Goal: Task Accomplishment & Management: Manage account settings

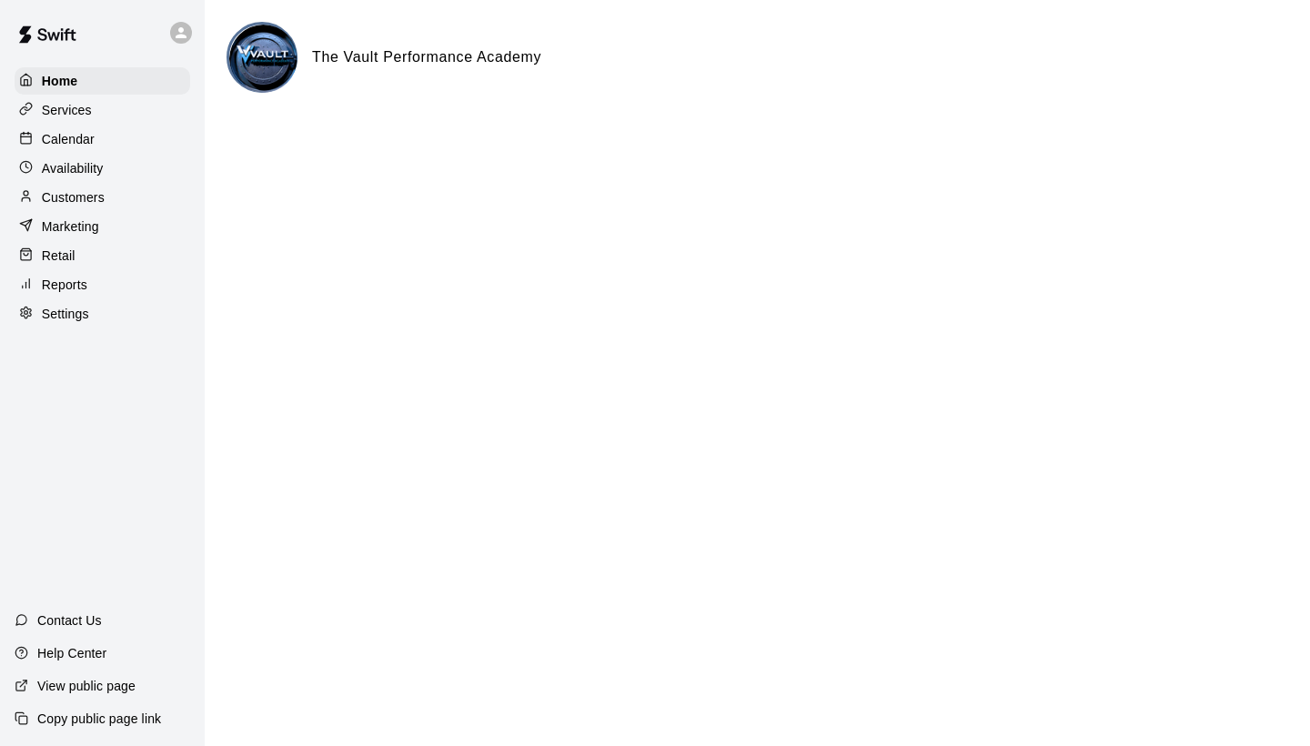
click at [56, 267] on div "Retail" at bounding box center [103, 255] width 176 height 27
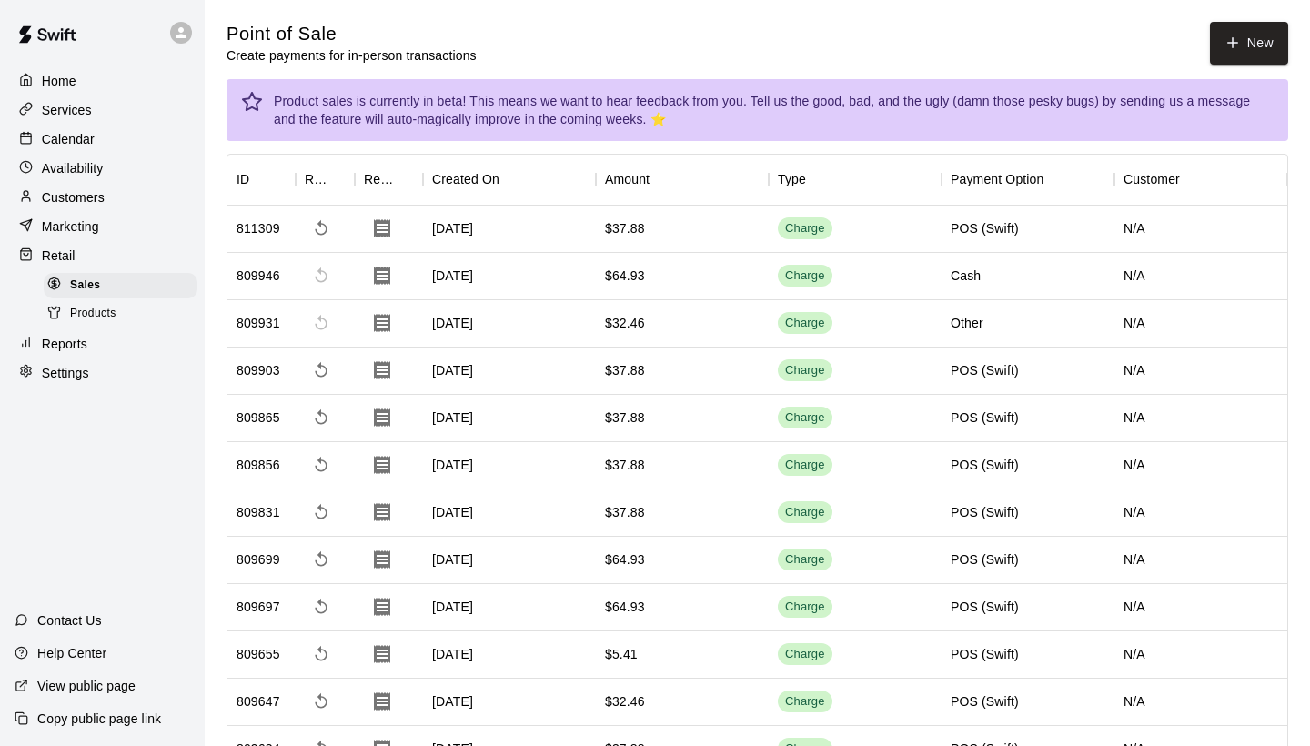
click at [72, 338] on p "Reports" at bounding box center [64, 344] width 45 height 18
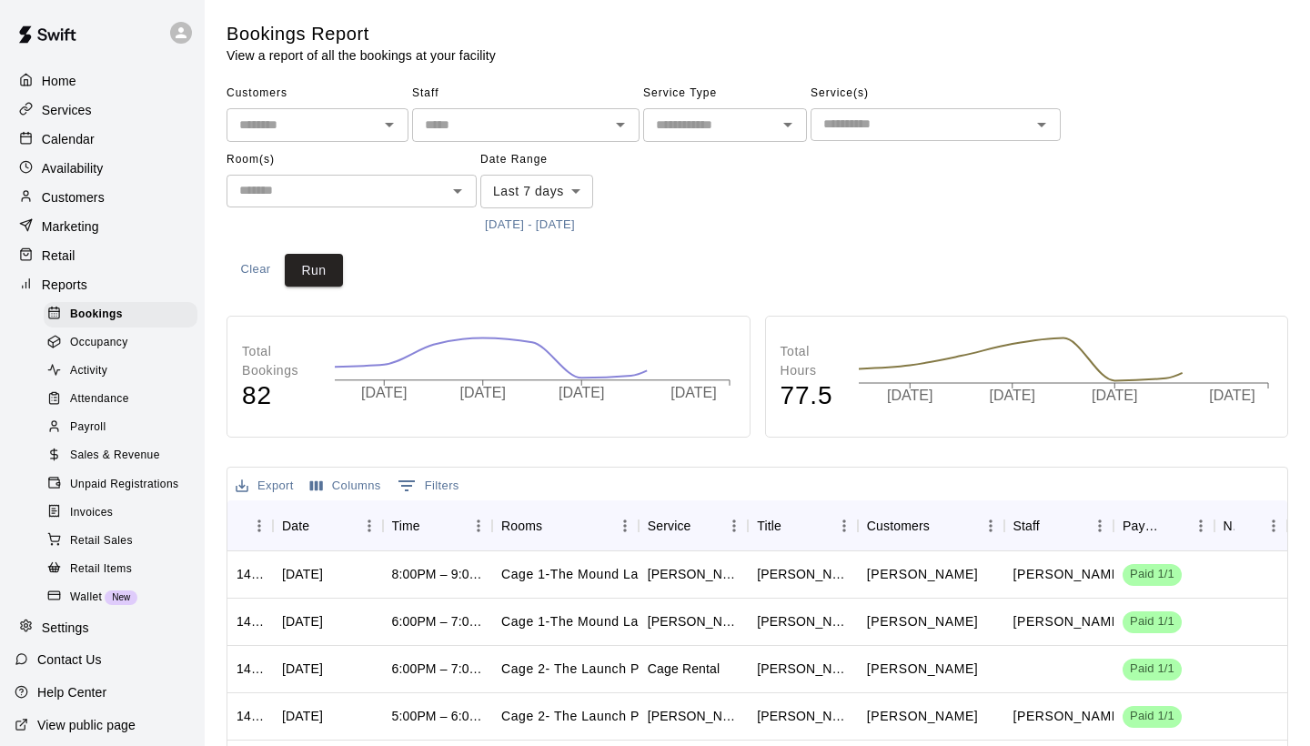
click at [88, 418] on span "Payroll" at bounding box center [87, 427] width 35 height 18
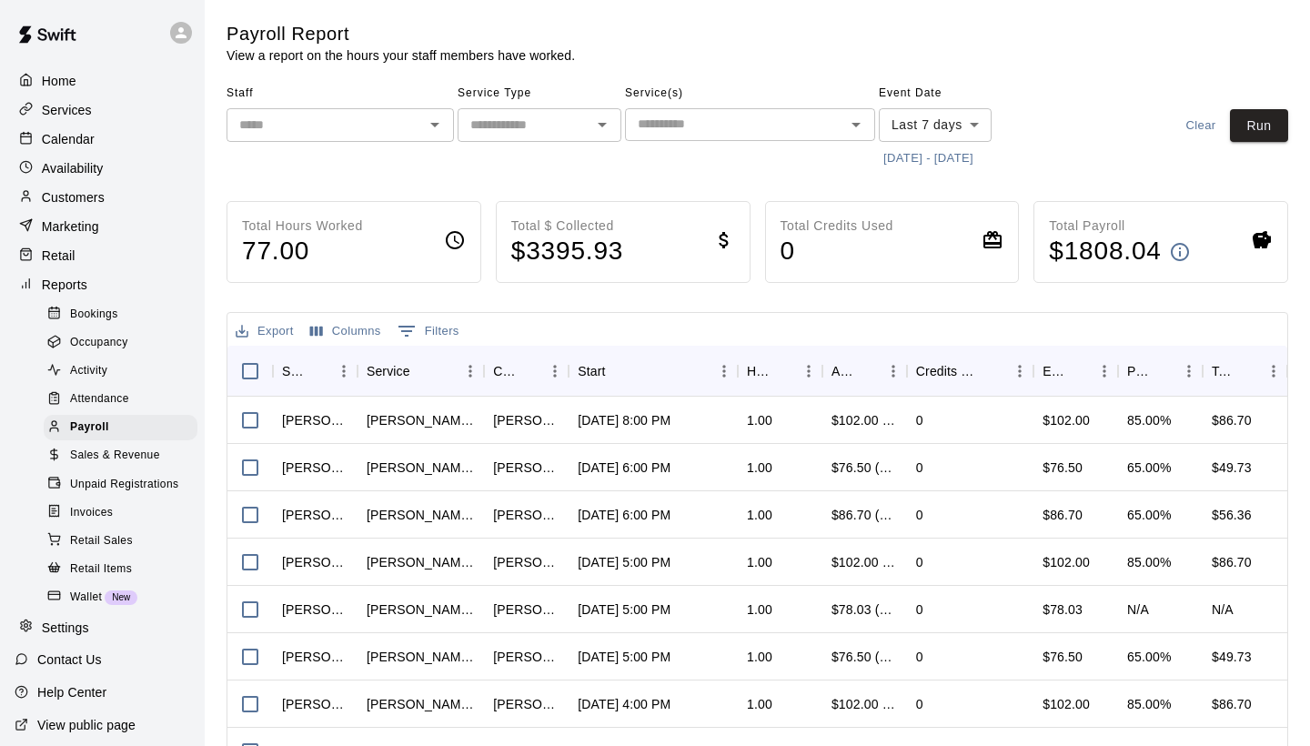
click at [532, 122] on input "text" at bounding box center [524, 125] width 123 height 23
click at [502, 173] on li "Lessons" at bounding box center [540, 162] width 164 height 30
type input "*******"
click at [695, 137] on div "​" at bounding box center [750, 124] width 250 height 33
click at [970, 158] on button "[DATE] - [DATE]" at bounding box center [928, 159] width 99 height 28
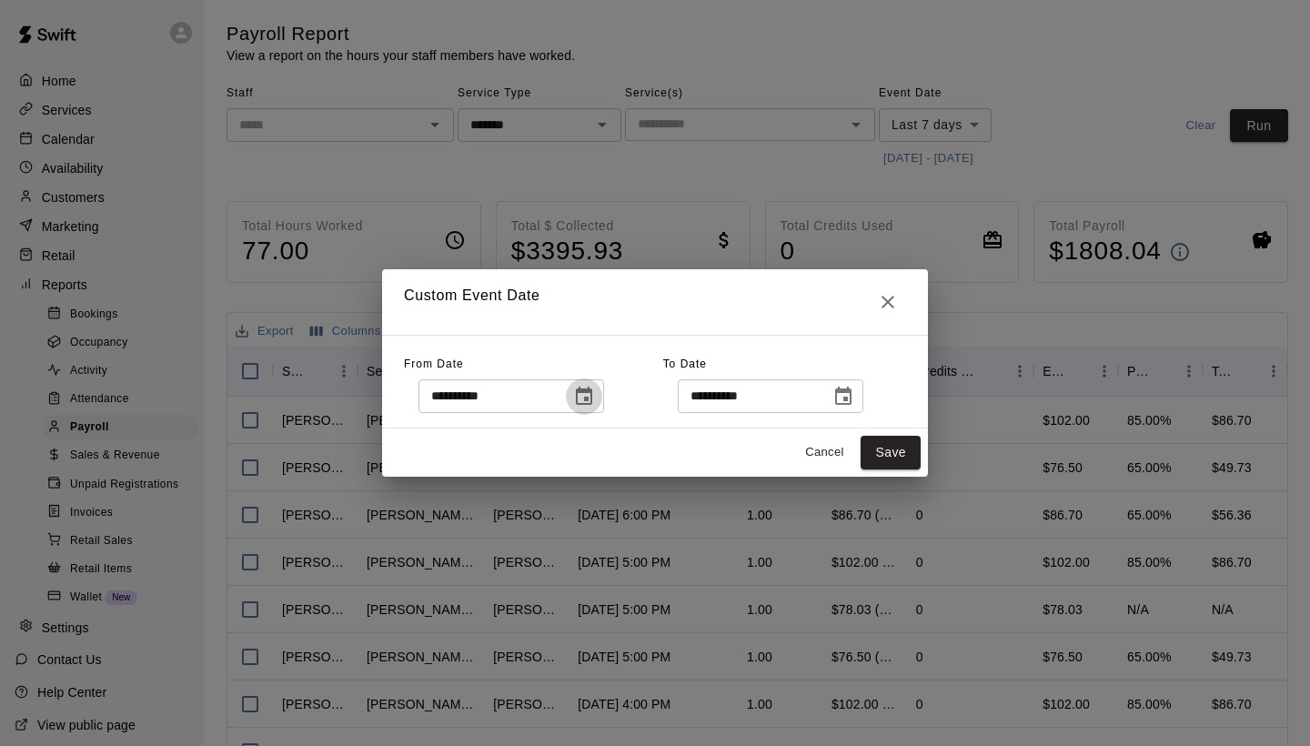
click at [585, 396] on icon "Choose date, selected date is Sep 8, 2025" at bounding box center [584, 397] width 22 height 22
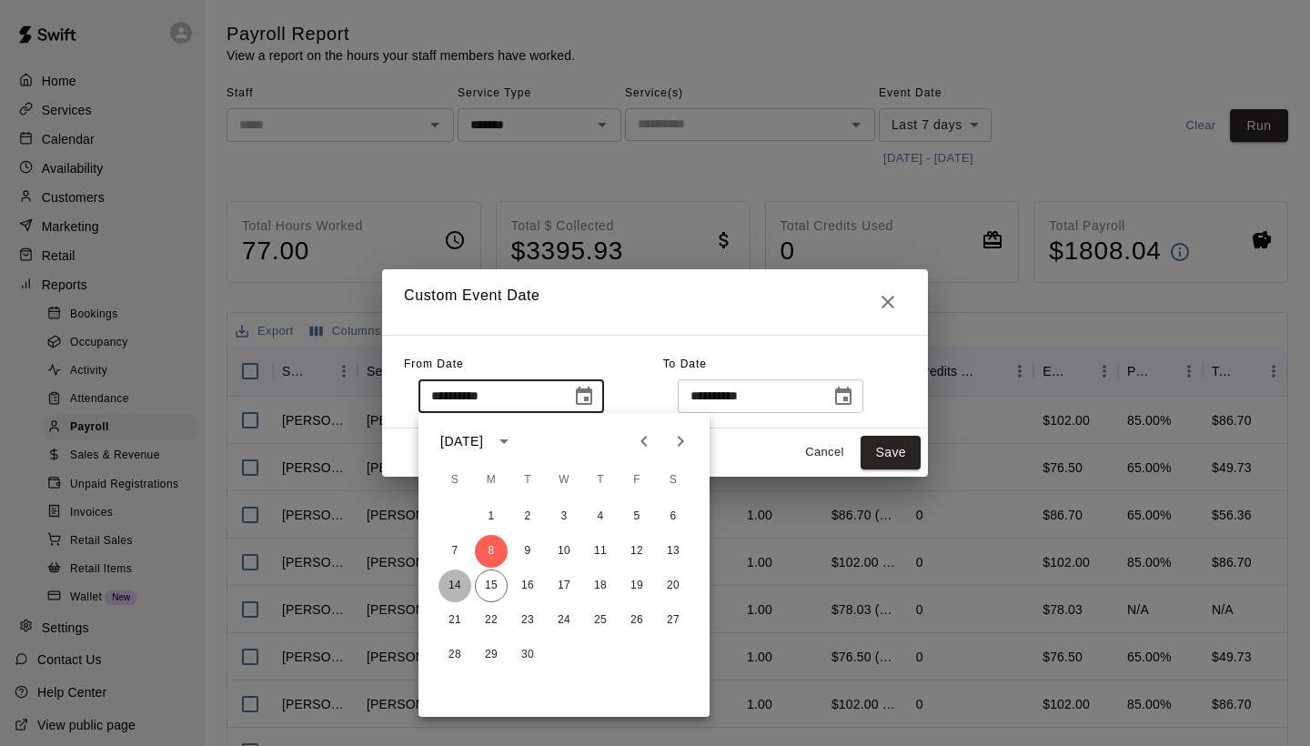
click at [454, 592] on button "14" at bounding box center [454, 585] width 33 height 33
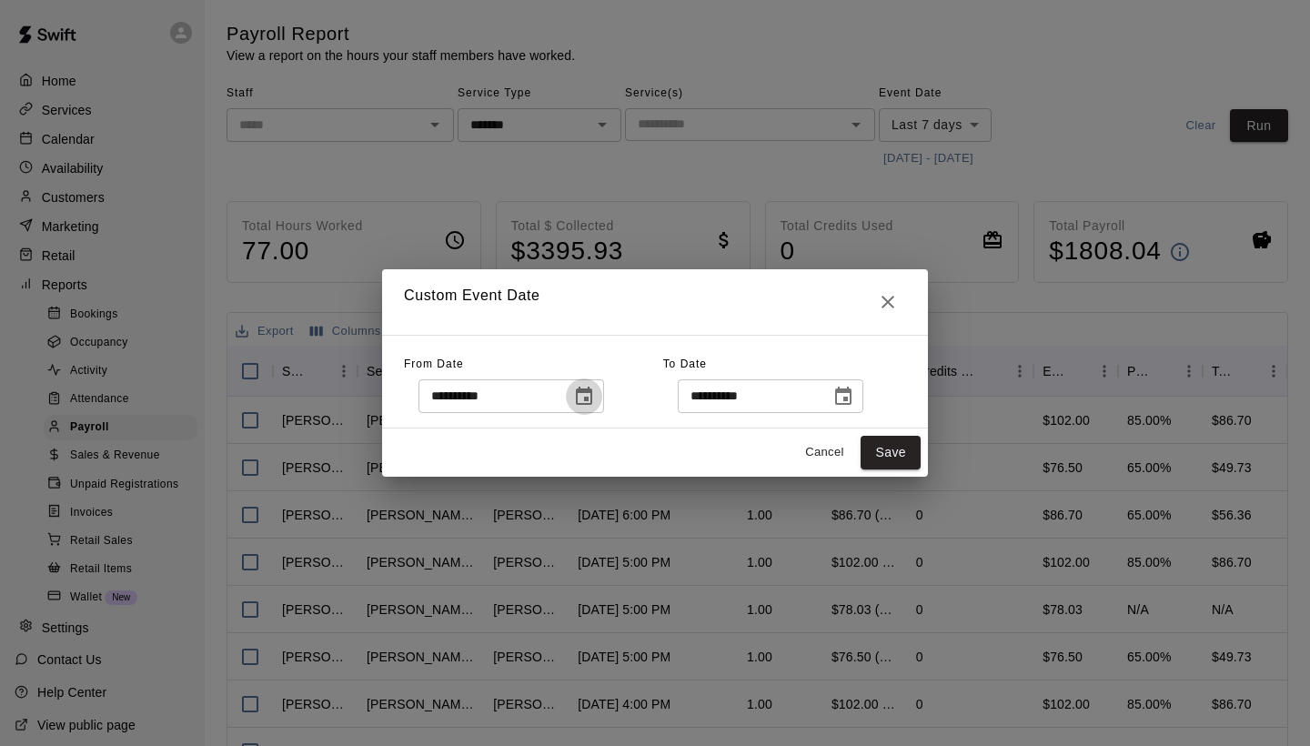
click at [595, 396] on icon "Choose date, selected date is Sep 14, 2025" at bounding box center [584, 397] width 22 height 22
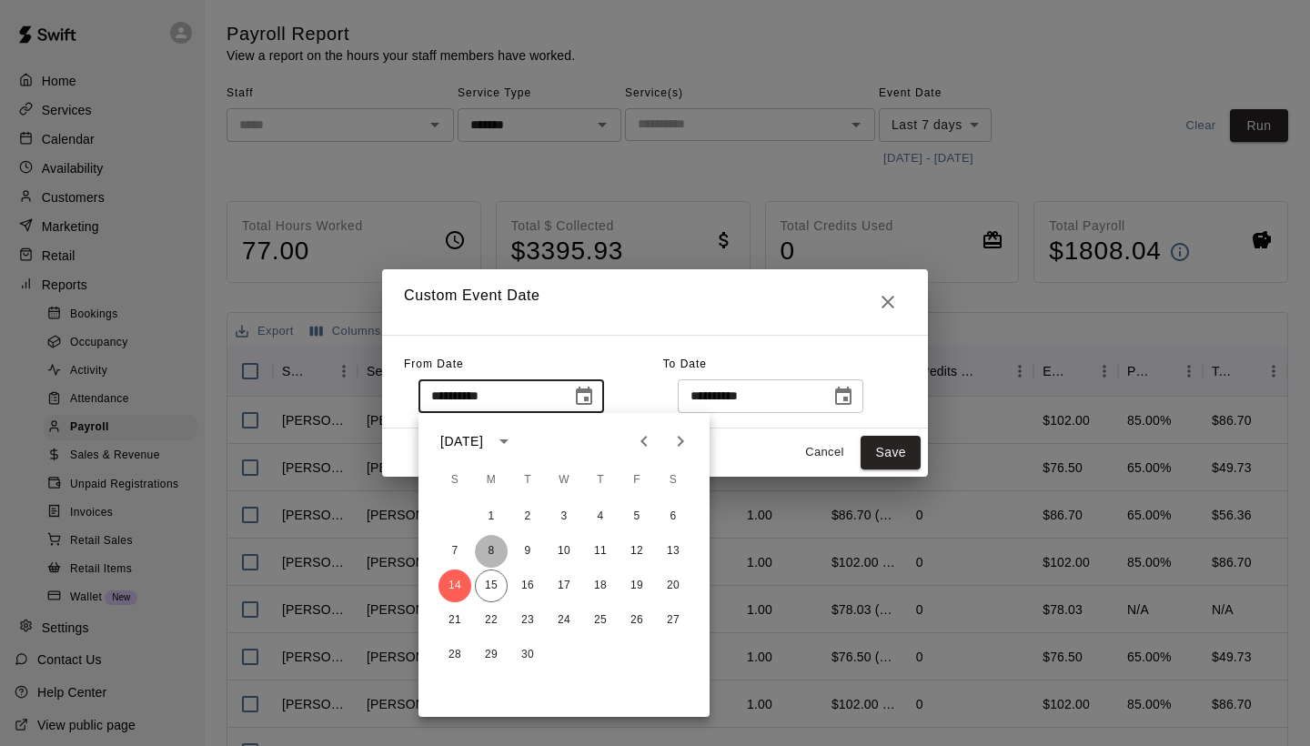
click at [490, 550] on button "8" at bounding box center [491, 551] width 33 height 33
type input "**********"
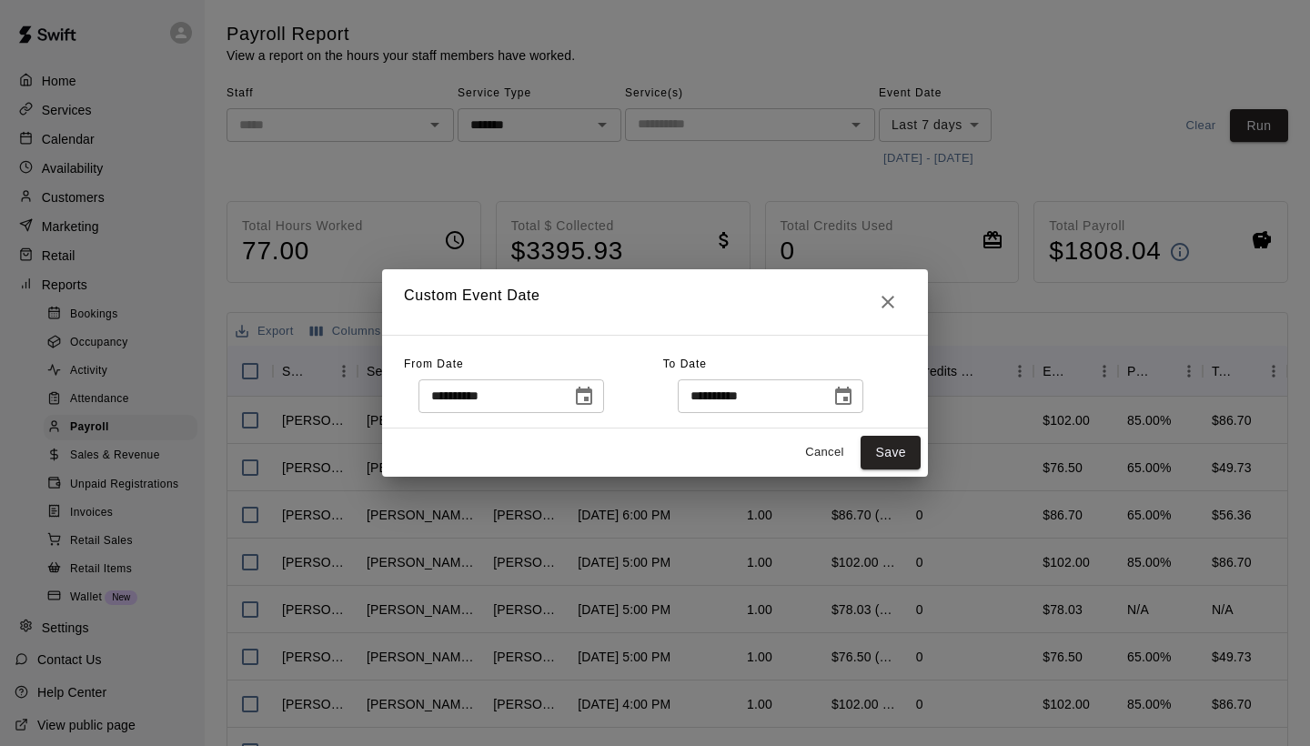
click at [722, 402] on input "**********" at bounding box center [748, 396] width 140 height 34
type input "**********"
click at [870, 457] on button "Save" at bounding box center [890, 453] width 60 height 34
type input "******"
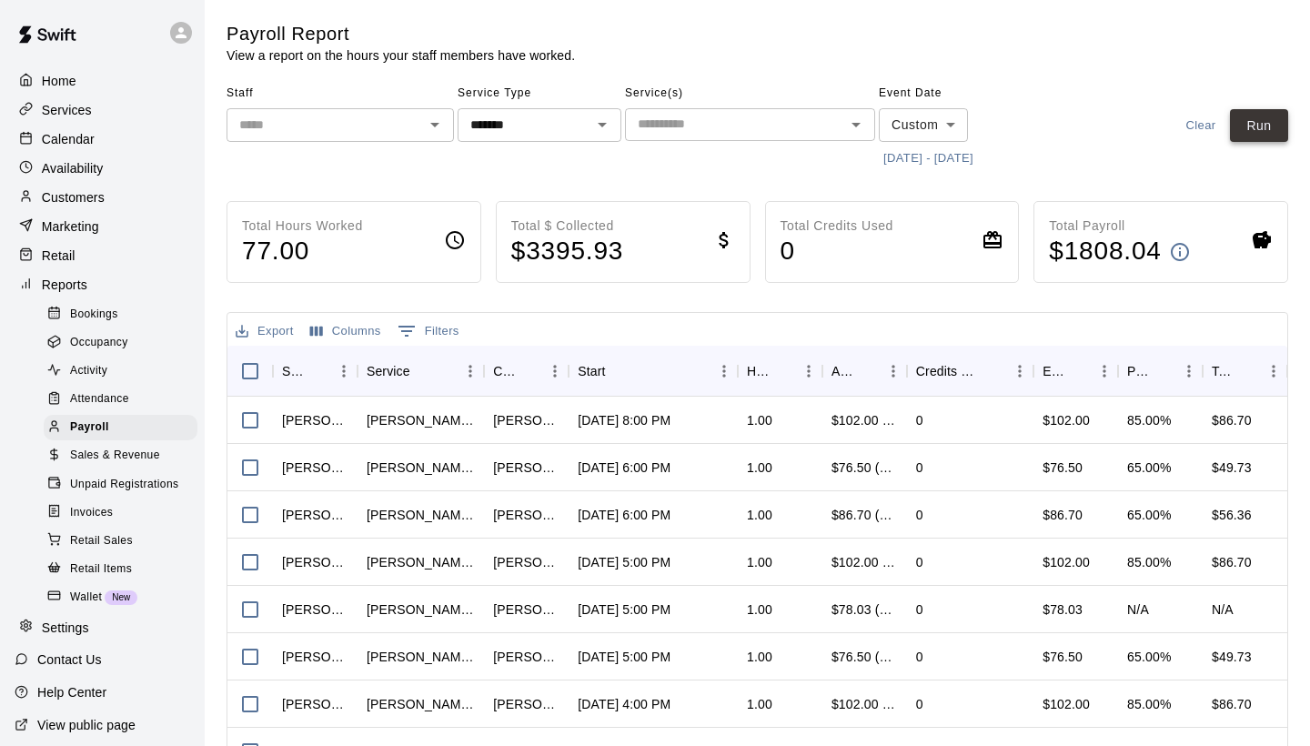
click at [1269, 124] on button "Run" at bounding box center [1259, 126] width 58 height 34
click at [428, 130] on icon "Open" at bounding box center [435, 125] width 22 height 22
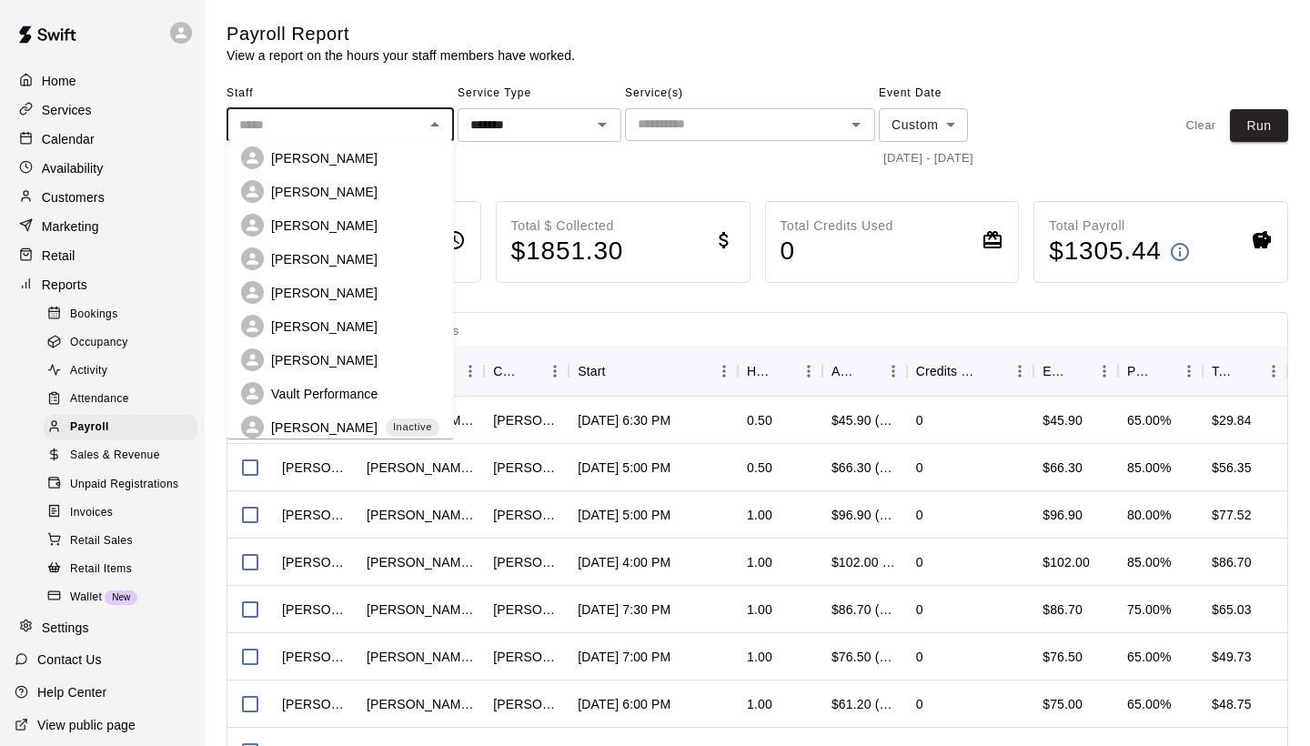
scroll to position [322, 0]
click at [318, 318] on p "[PERSON_NAME]" at bounding box center [324, 327] width 106 height 18
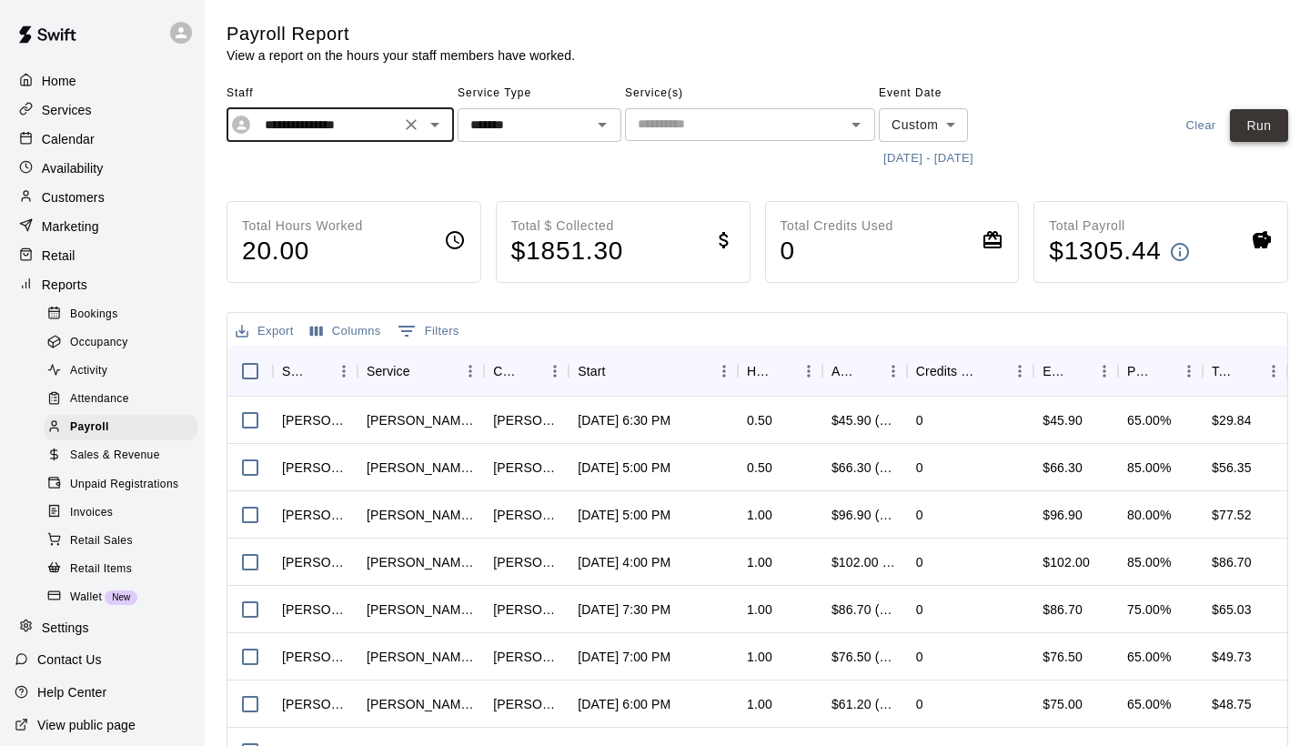
click at [1244, 136] on button "Run" at bounding box center [1259, 126] width 58 height 34
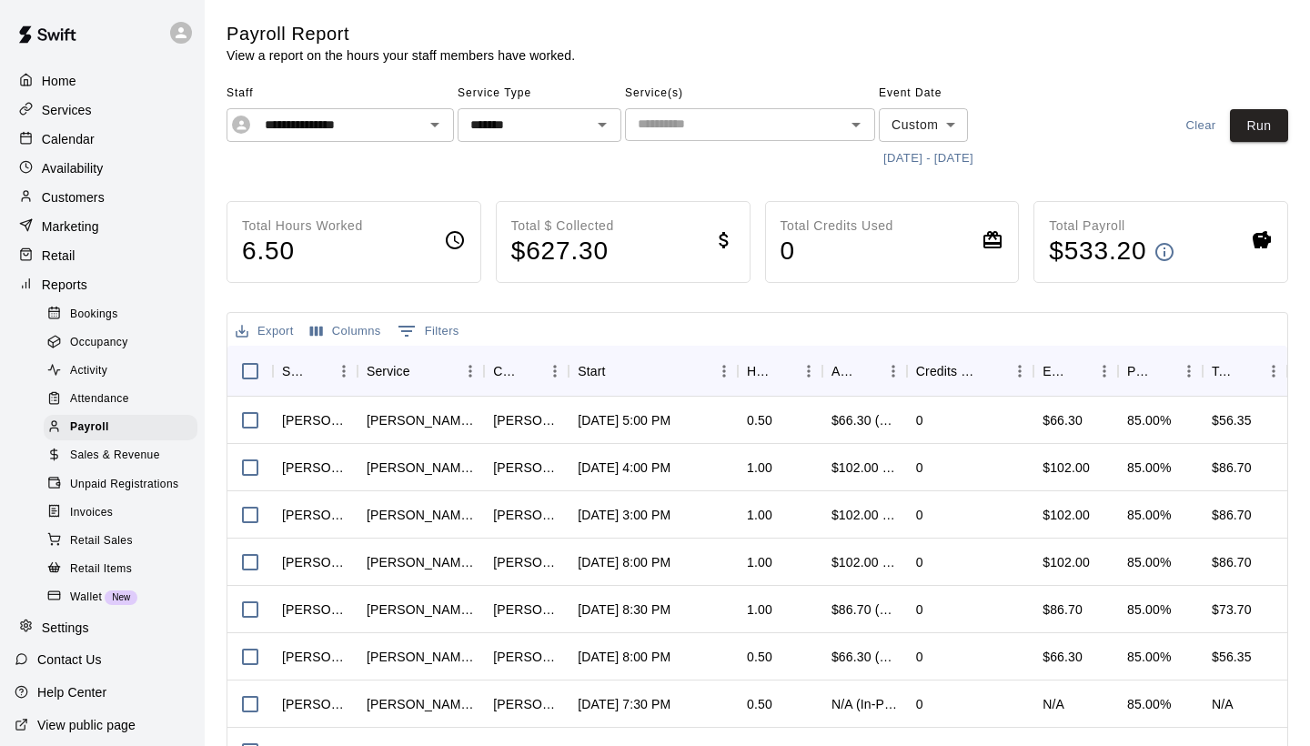
click at [415, 100] on span "Staff" at bounding box center [339, 93] width 227 height 29
click at [430, 131] on icon "Open" at bounding box center [435, 125] width 22 height 22
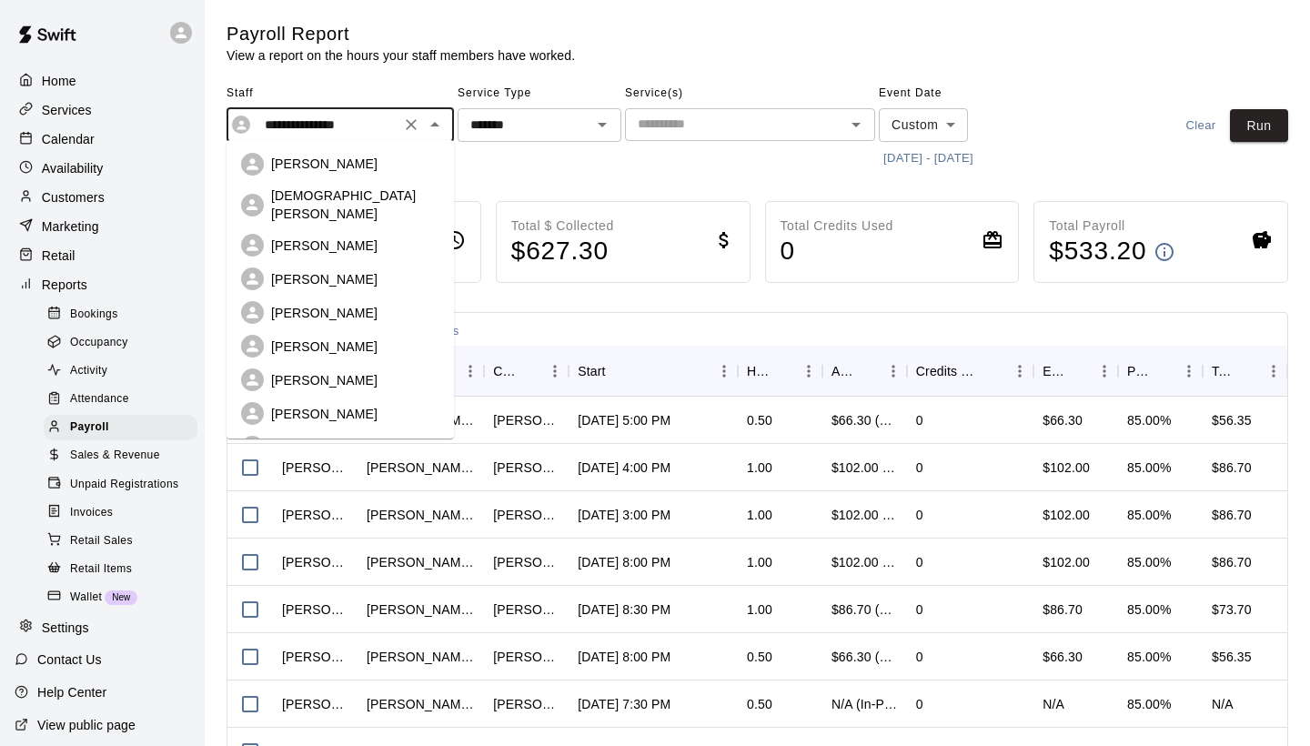
scroll to position [0, 0]
click at [316, 236] on p "[PERSON_NAME]" at bounding box center [324, 245] width 106 height 18
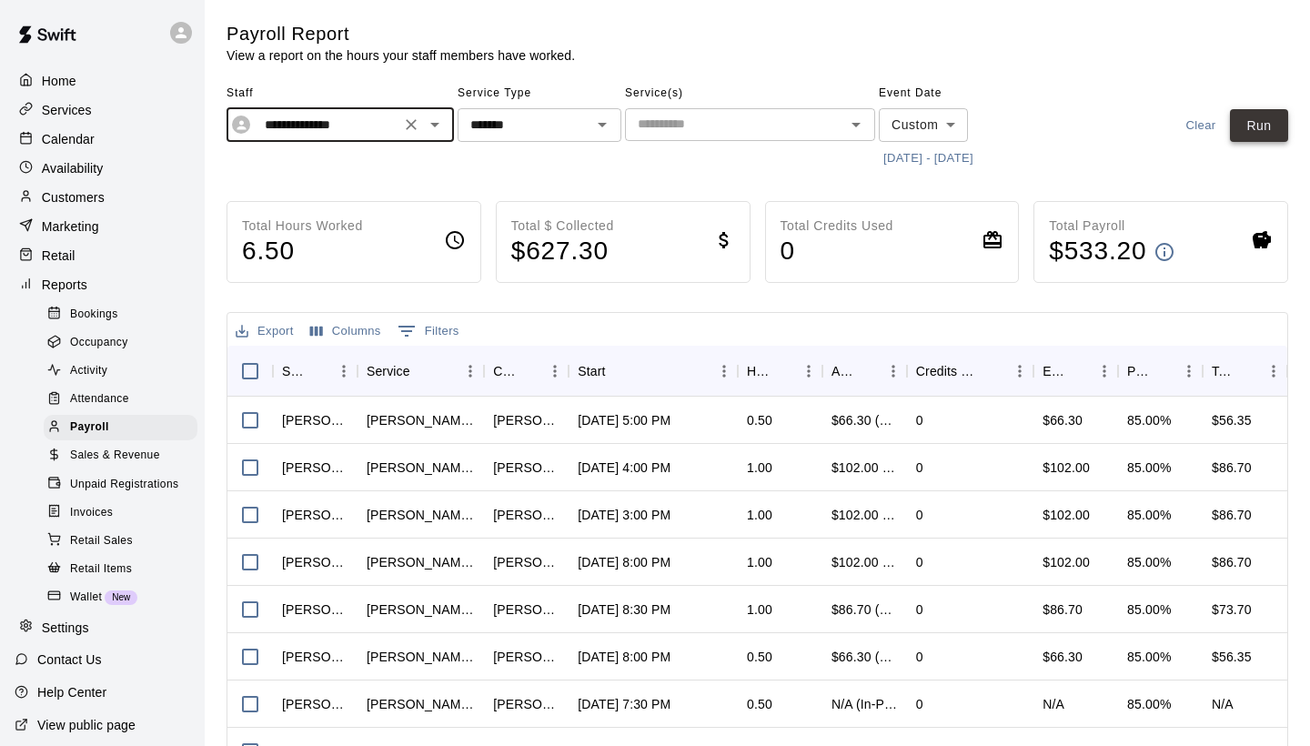
click at [1244, 128] on button "Run" at bounding box center [1259, 126] width 58 height 34
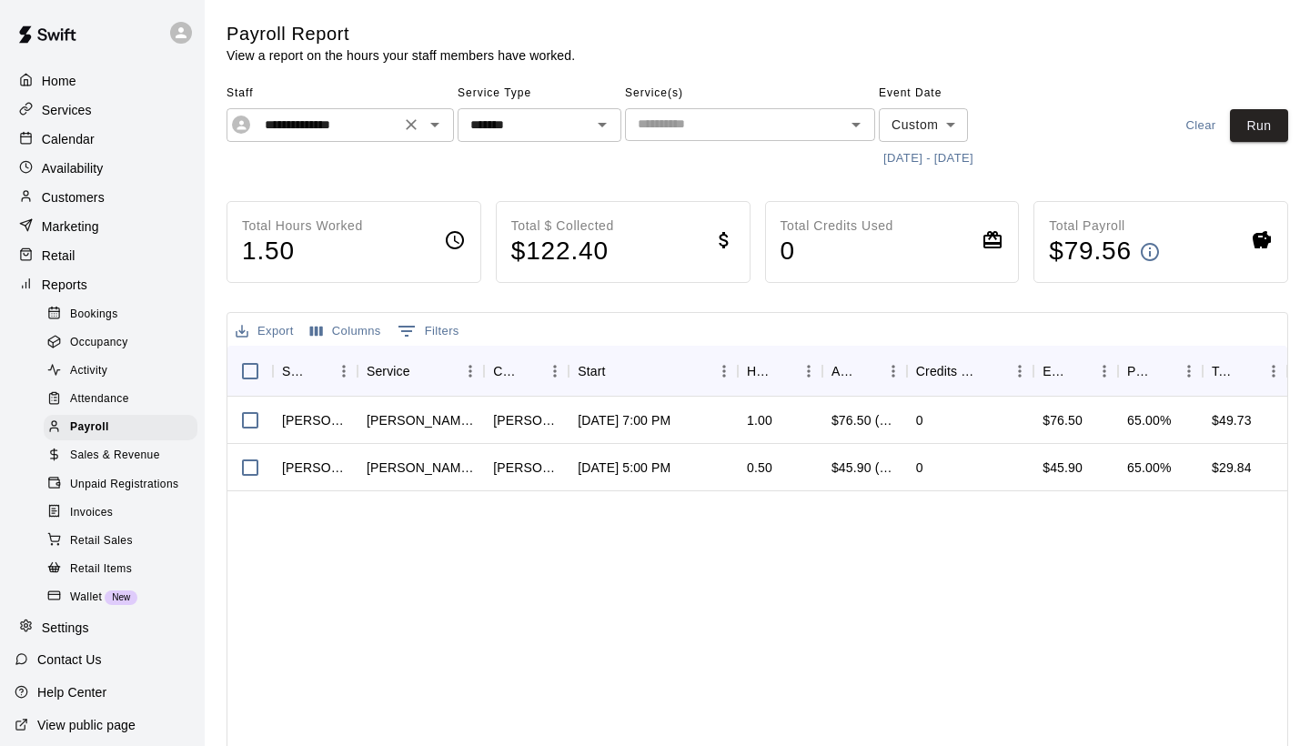
click at [430, 125] on icon "Open" at bounding box center [435, 125] width 22 height 22
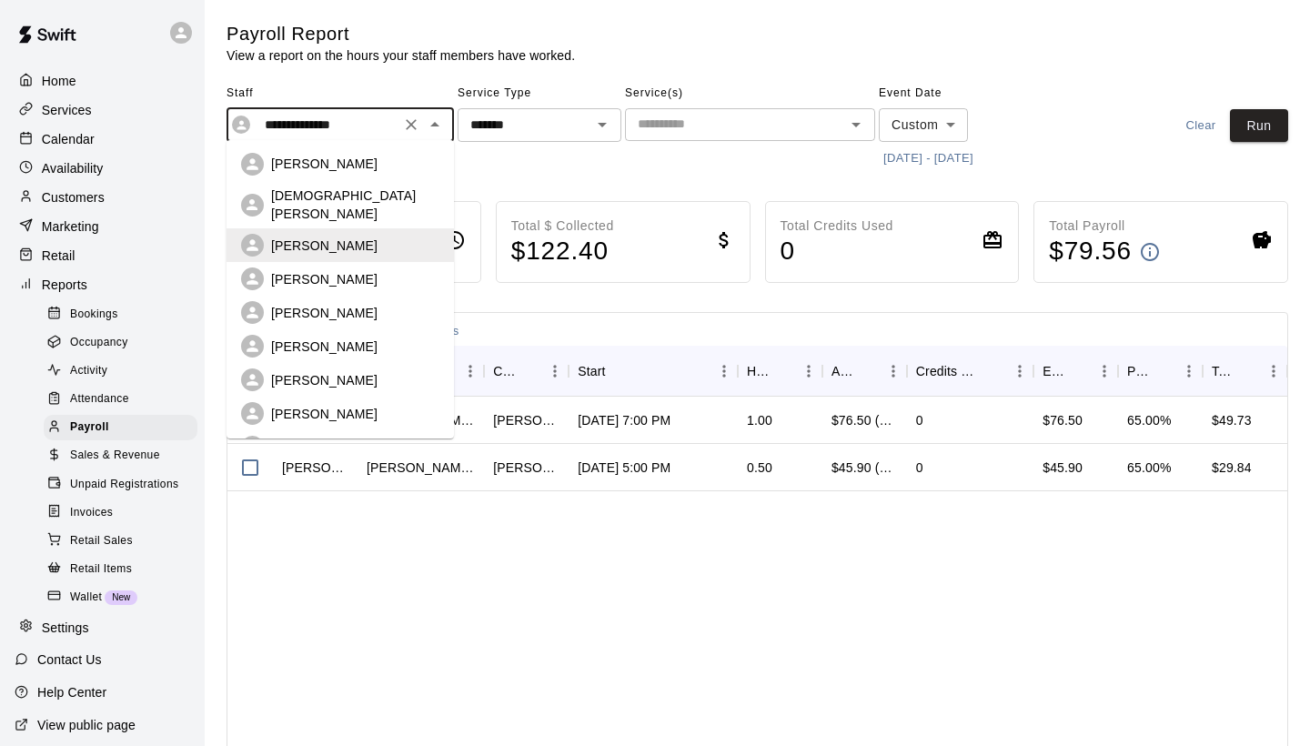
click at [342, 277] on li "[PERSON_NAME]" at bounding box center [339, 279] width 227 height 34
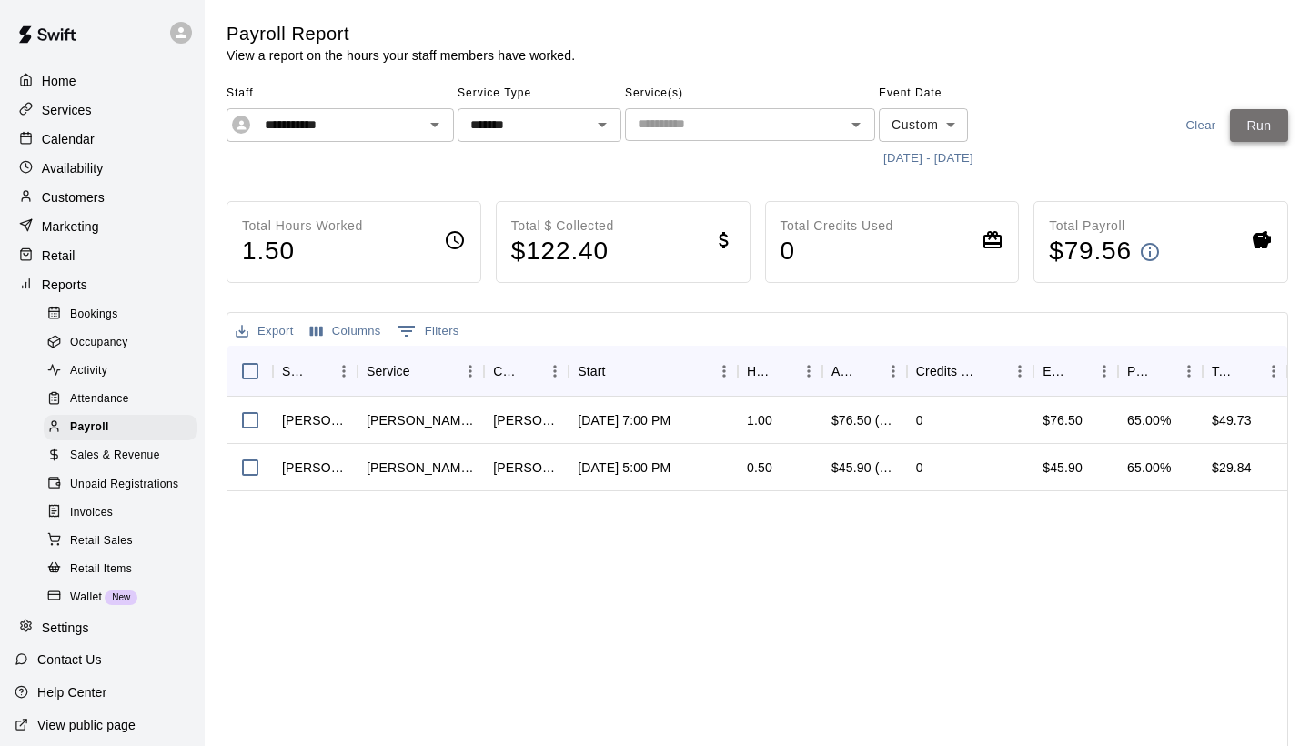
click at [1257, 124] on button "Run" at bounding box center [1259, 126] width 58 height 34
click at [441, 121] on icon "Open" at bounding box center [435, 125] width 22 height 22
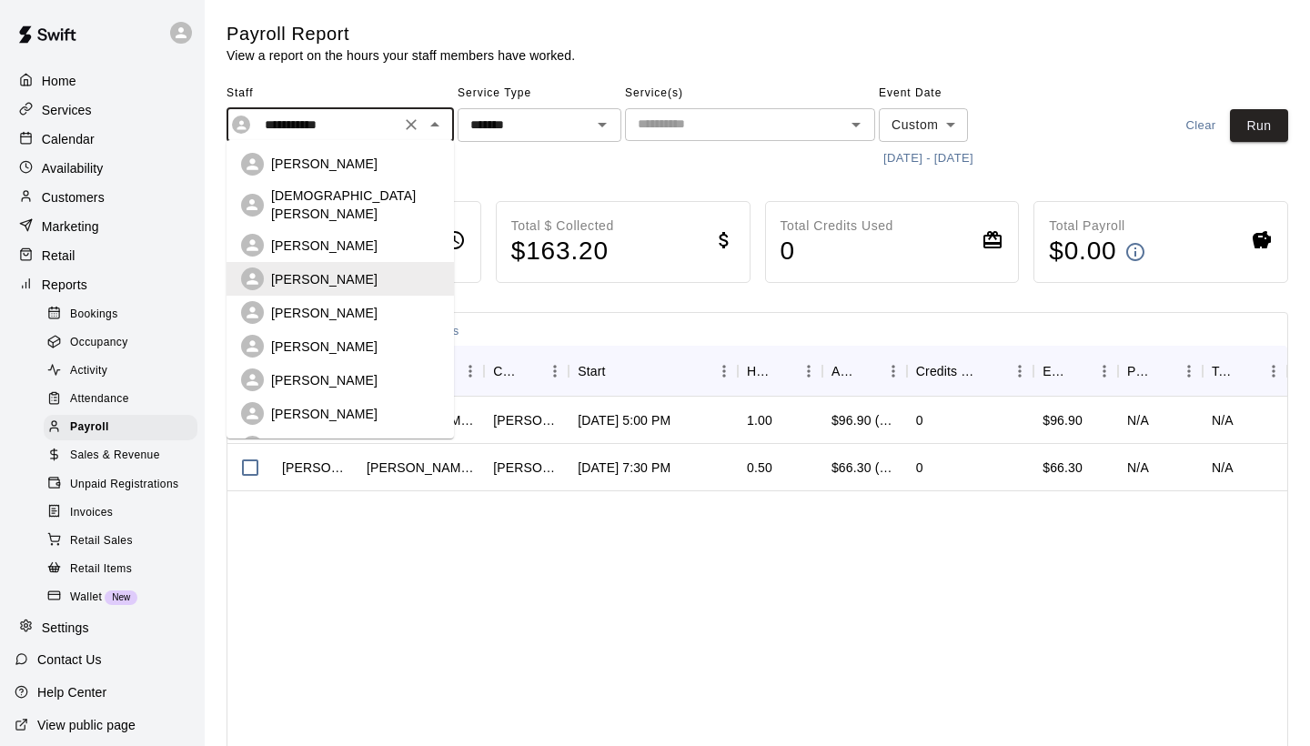
click at [330, 308] on div "[PERSON_NAME]" at bounding box center [340, 312] width 198 height 23
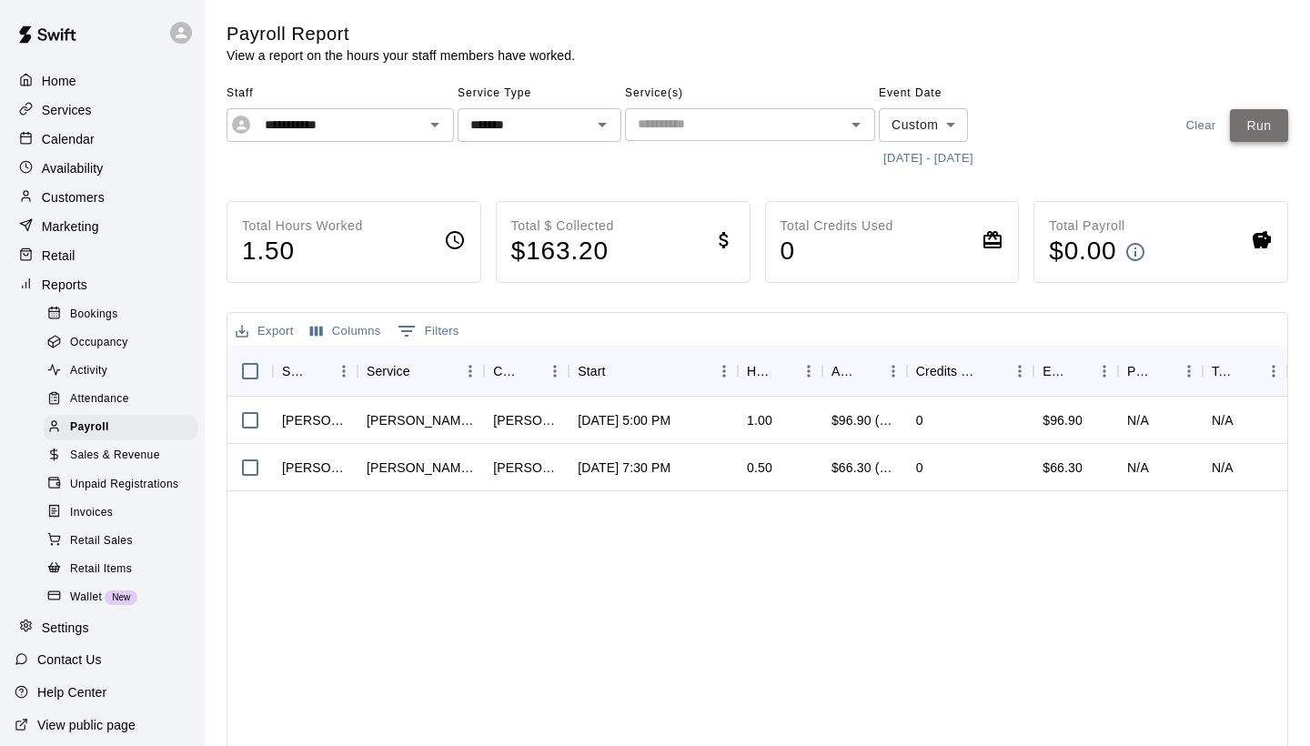
click at [1253, 124] on button "Run" at bounding box center [1259, 126] width 58 height 34
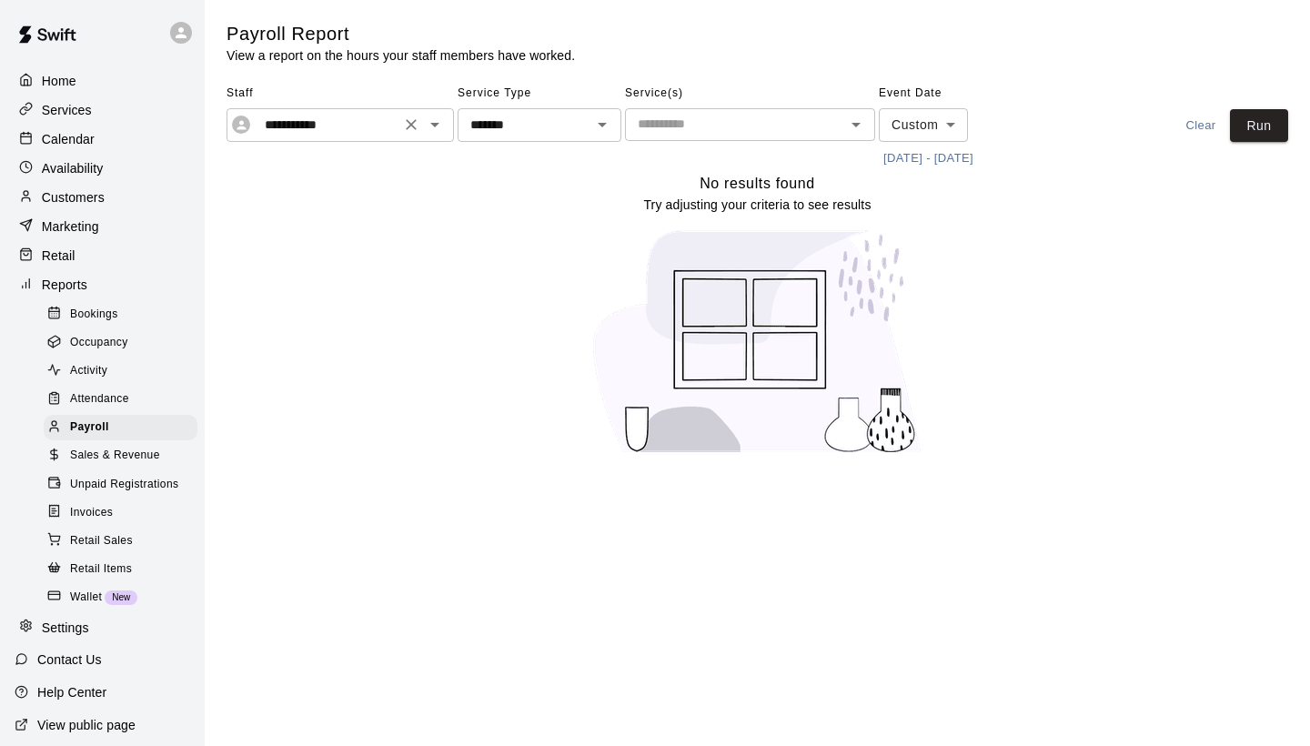
click at [333, 130] on input "**********" at bounding box center [325, 125] width 137 height 23
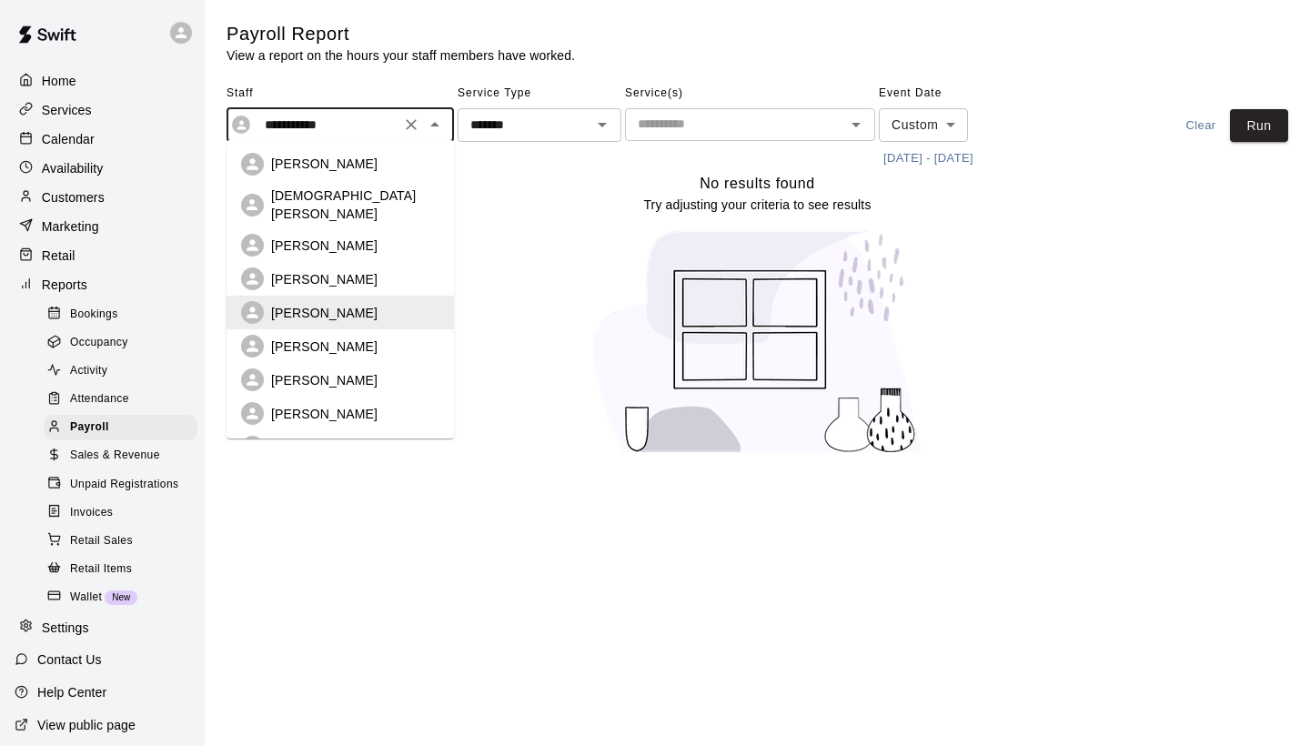
click at [318, 337] on p "[PERSON_NAME]" at bounding box center [324, 346] width 106 height 18
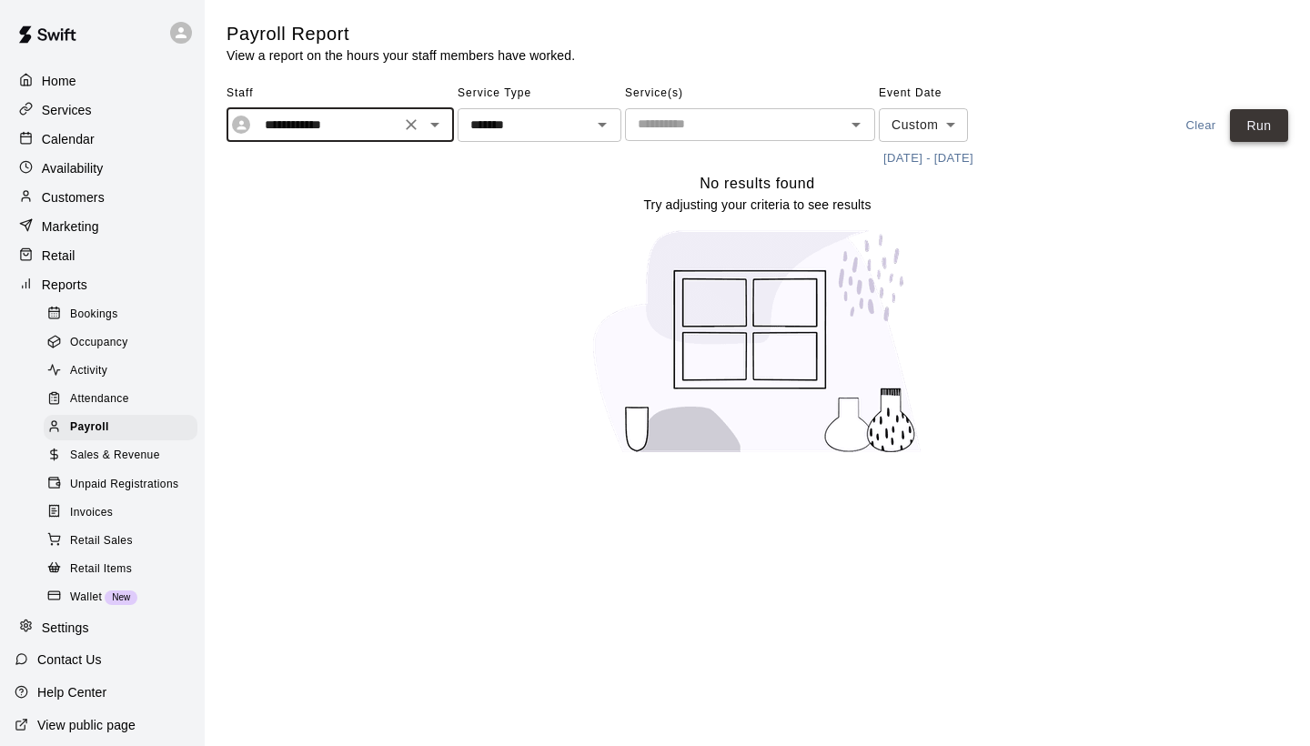
click at [1260, 127] on button "Run" at bounding box center [1259, 126] width 58 height 34
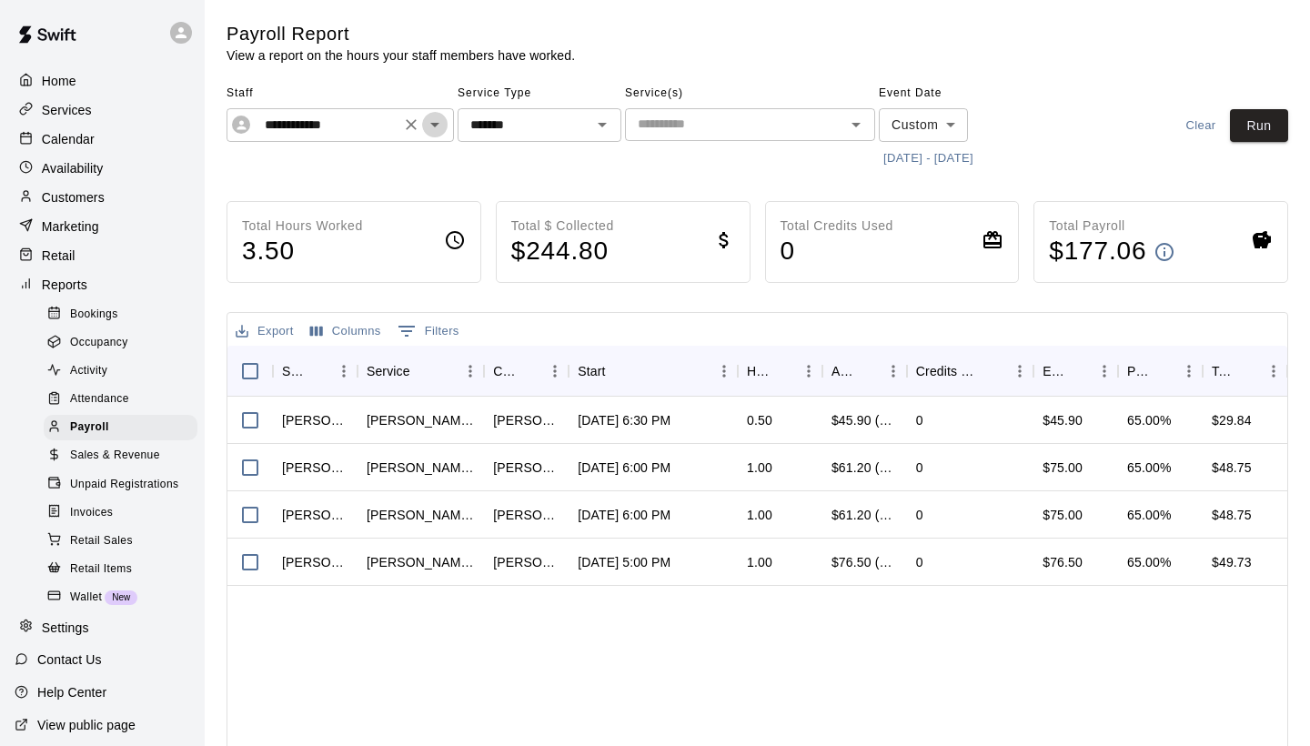
click at [437, 125] on icon "Open" at bounding box center [435, 125] width 22 height 22
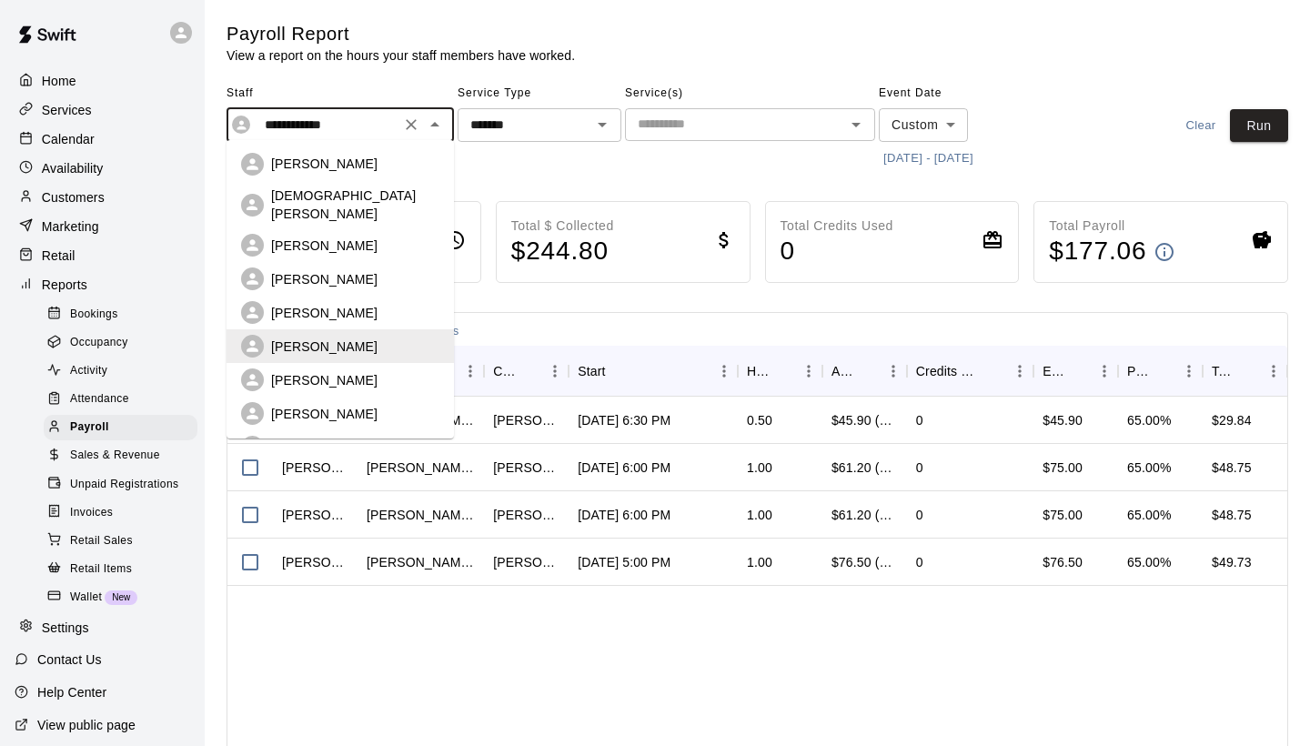
click at [337, 371] on p "[PERSON_NAME]" at bounding box center [324, 380] width 106 height 18
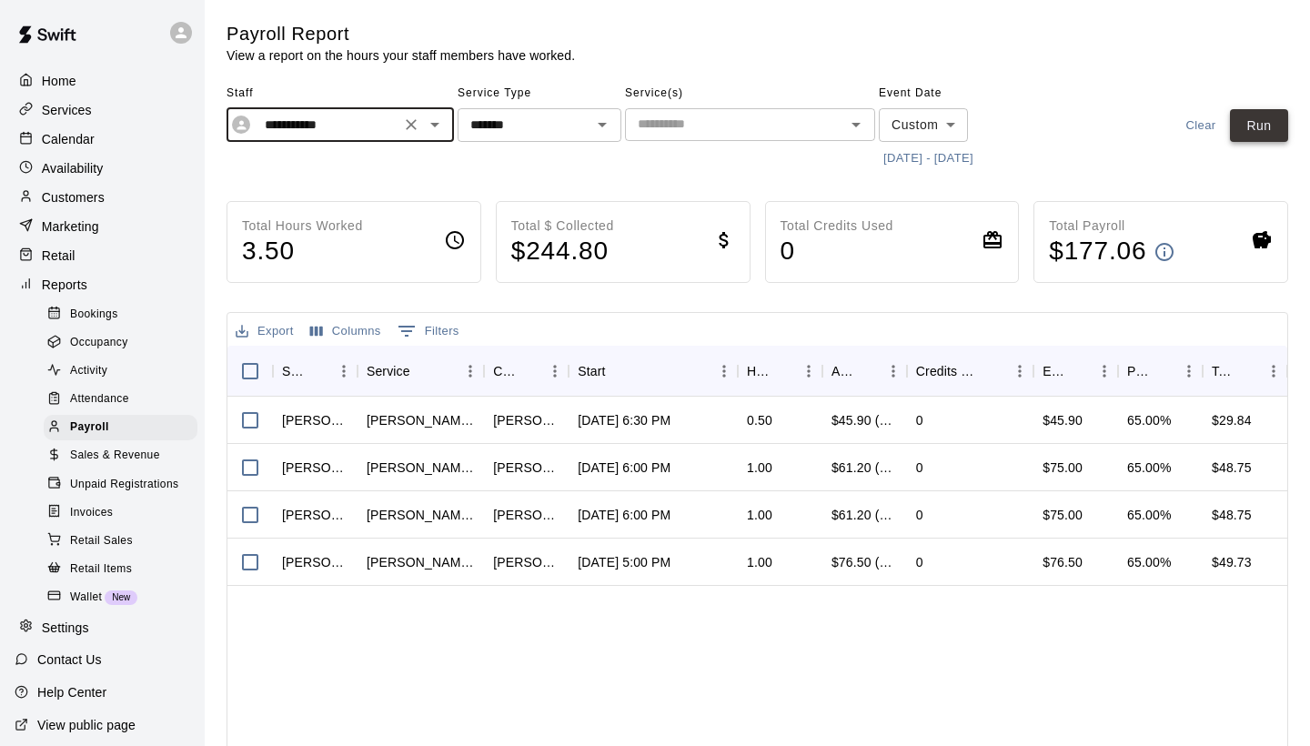
click at [1263, 123] on button "Run" at bounding box center [1259, 126] width 58 height 34
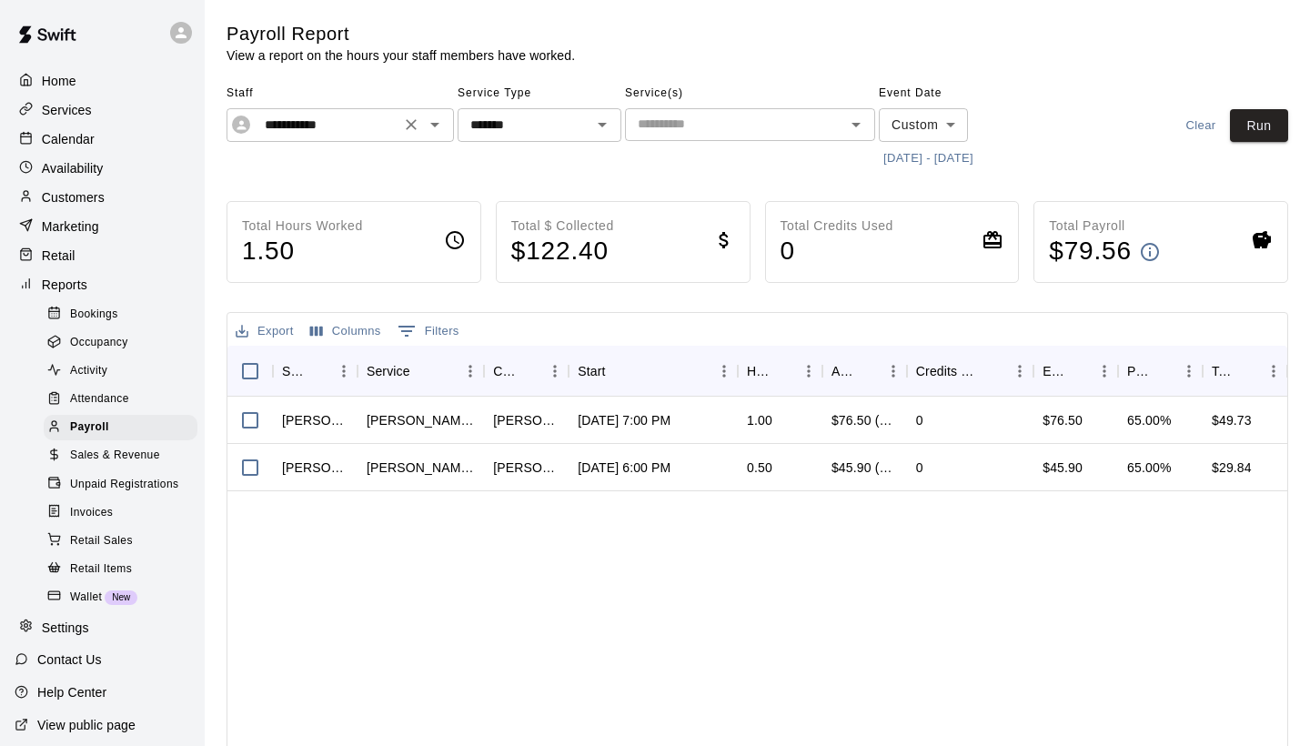
click at [397, 132] on div "**********" at bounding box center [339, 125] width 227 height 34
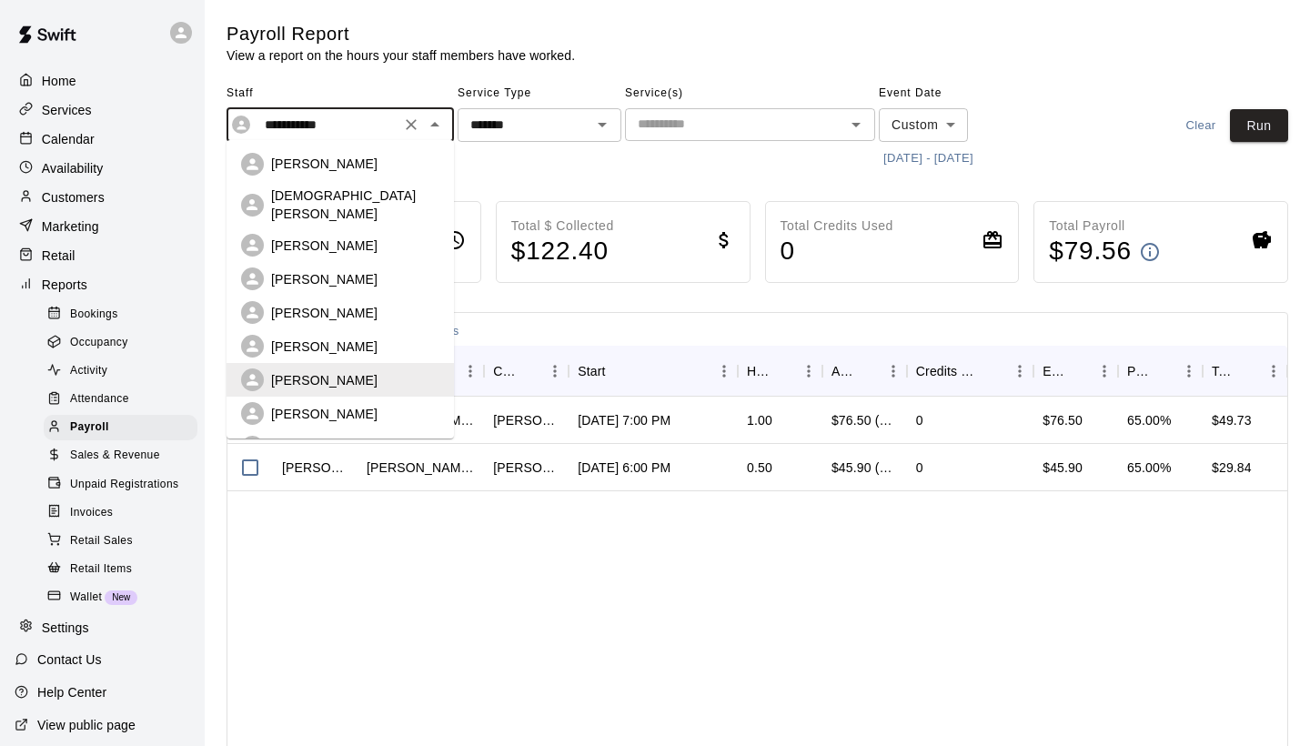
click at [312, 405] on p "[PERSON_NAME]" at bounding box center [324, 414] width 106 height 18
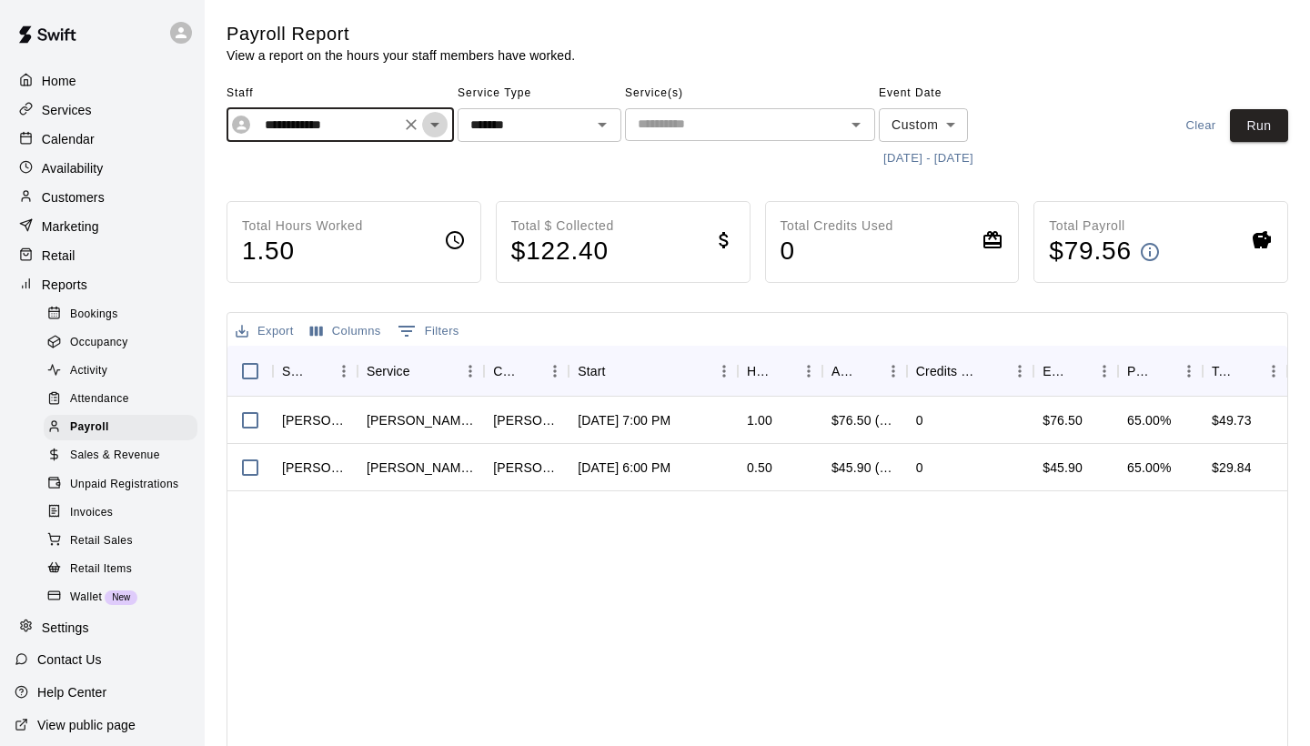
click at [439, 120] on icon "Open" at bounding box center [435, 125] width 22 height 22
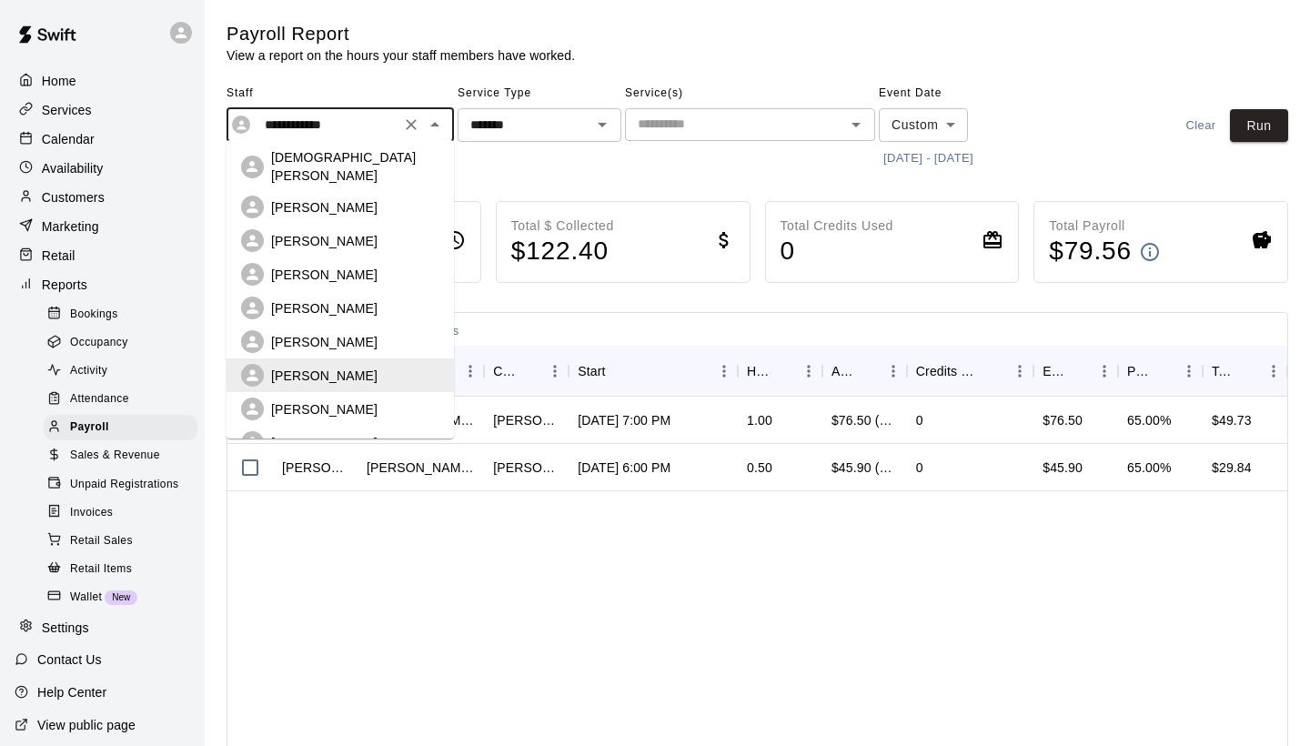
scroll to position [39, 0]
click at [327, 399] on p "[PERSON_NAME]" at bounding box center [324, 408] width 106 height 18
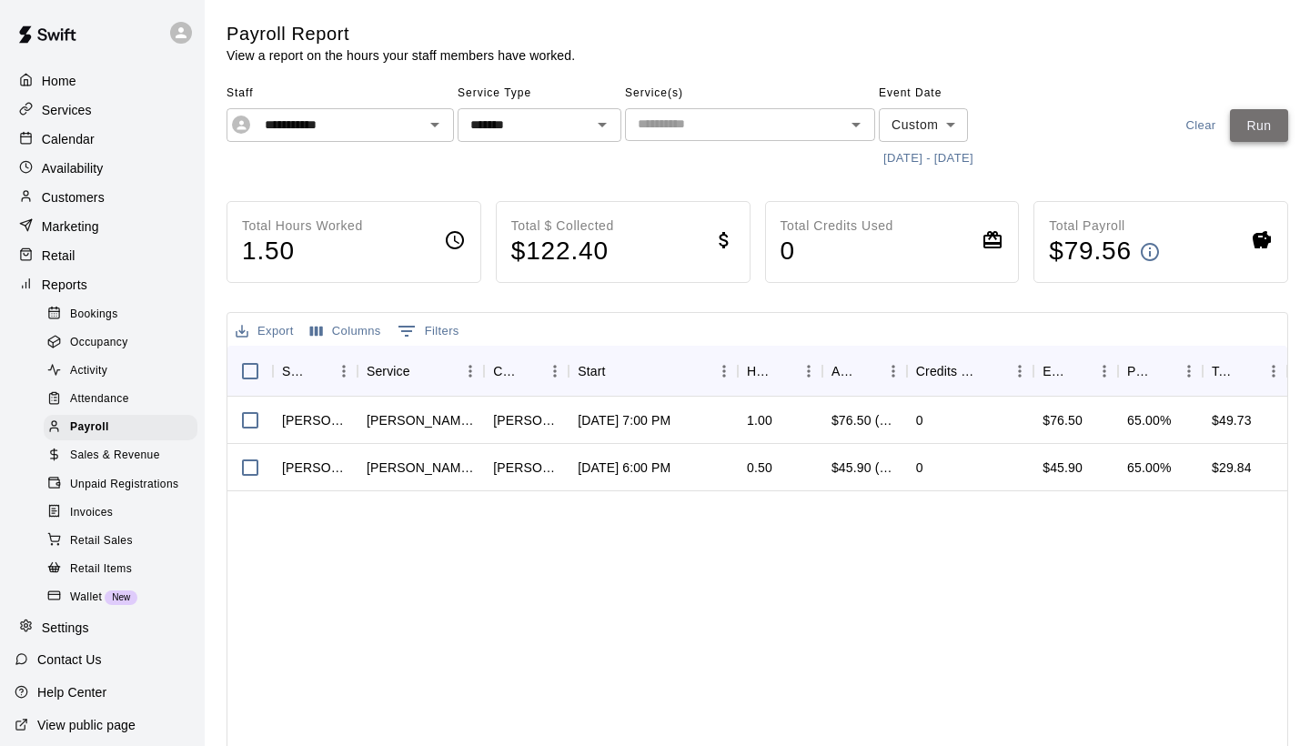
click at [1270, 126] on button "Run" at bounding box center [1259, 126] width 58 height 34
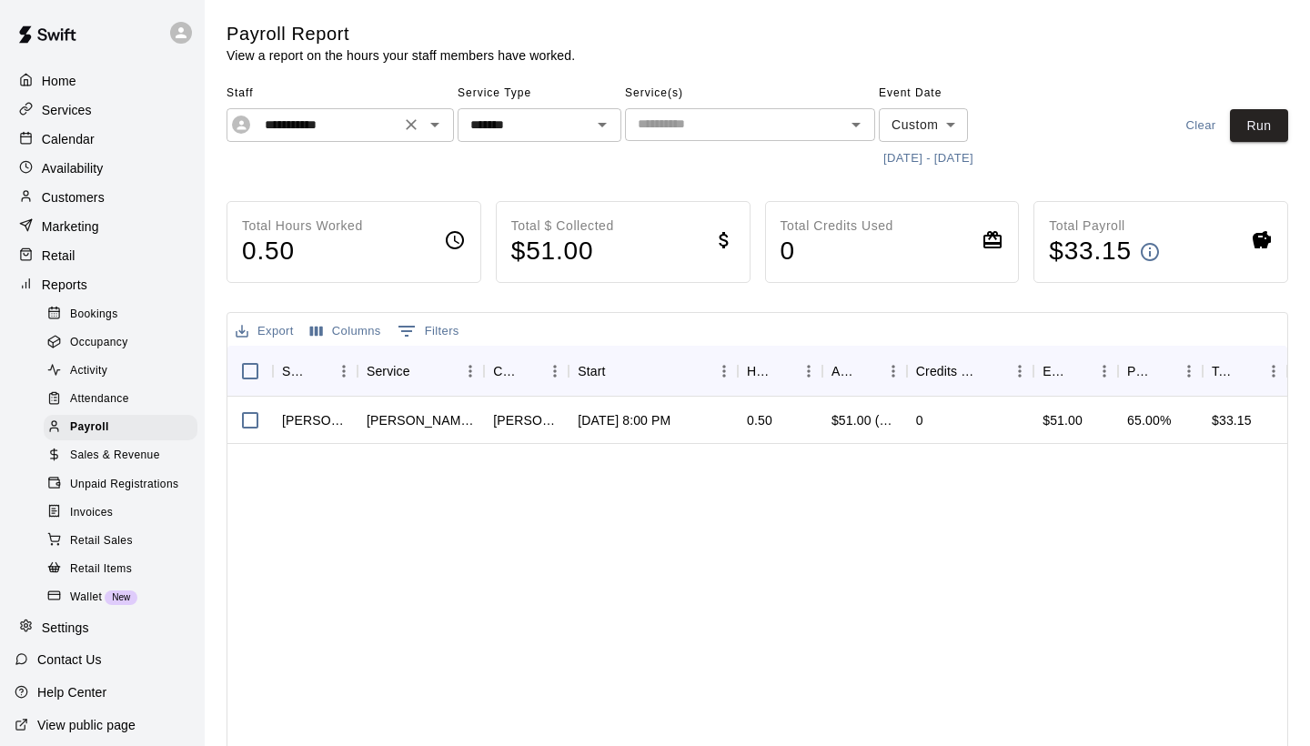
click at [433, 129] on icon "Open" at bounding box center [435, 125] width 22 height 22
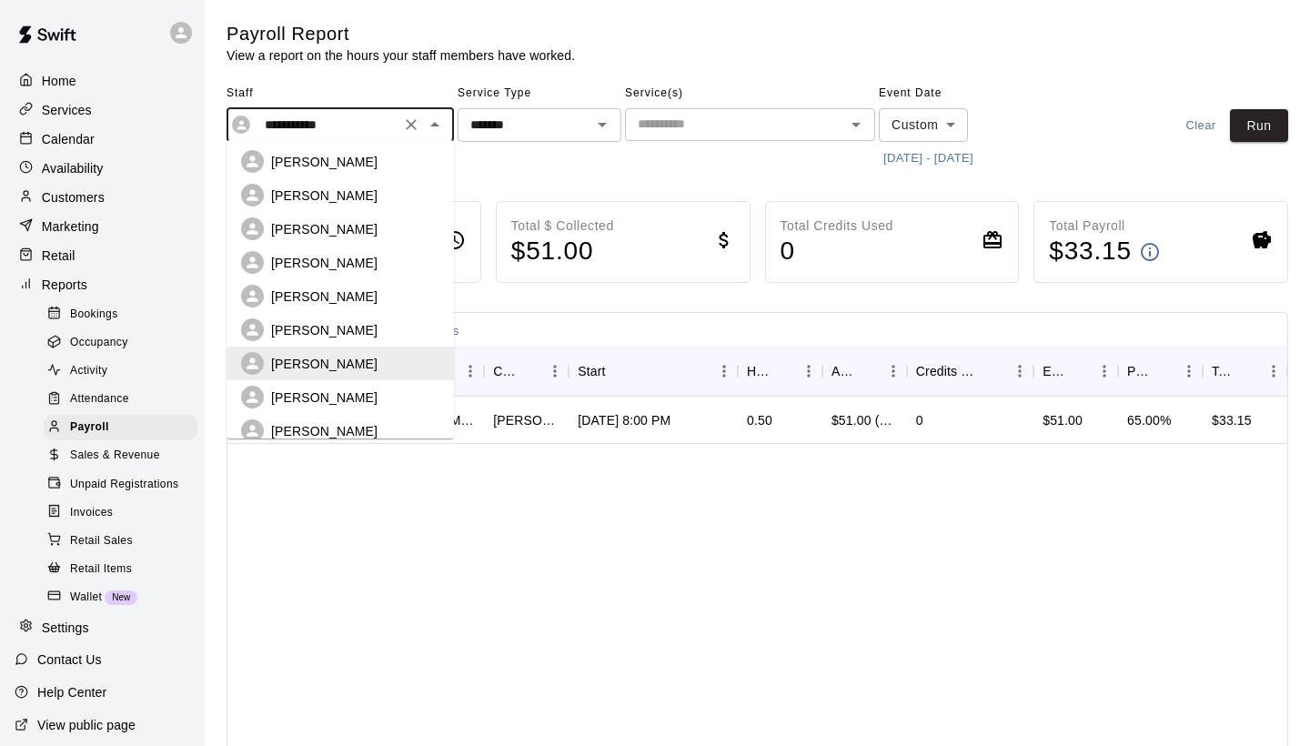
scroll to position [97, 0]
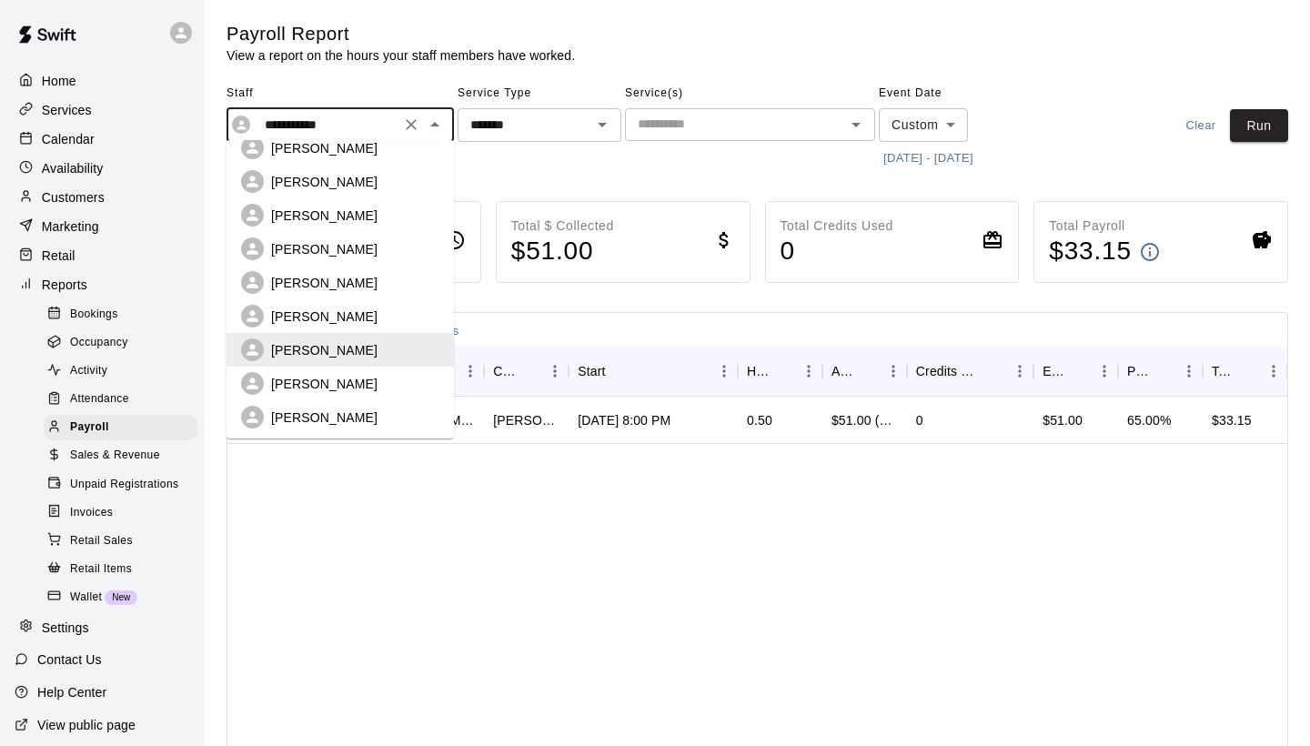
click at [336, 375] on p "[PERSON_NAME]" at bounding box center [324, 384] width 106 height 18
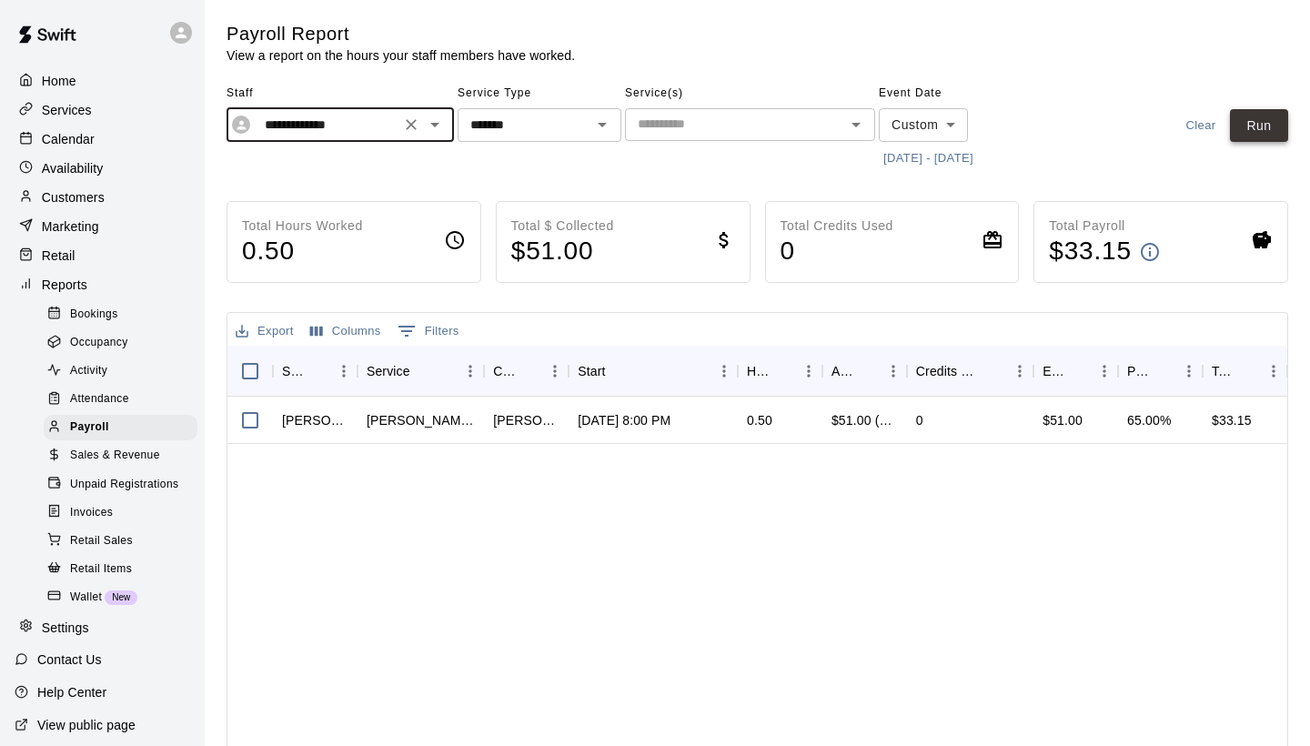
click at [1240, 126] on button "Run" at bounding box center [1259, 126] width 58 height 34
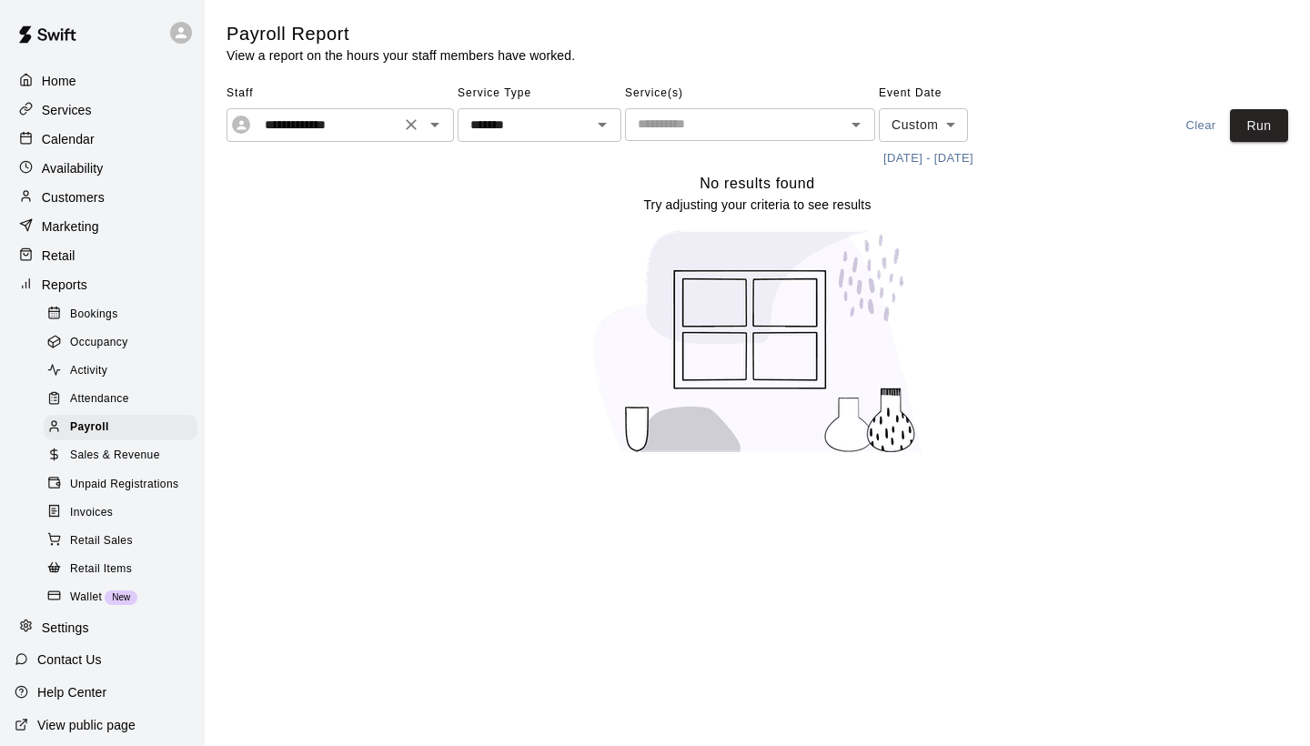
click at [436, 130] on icon "Open" at bounding box center [435, 125] width 22 height 22
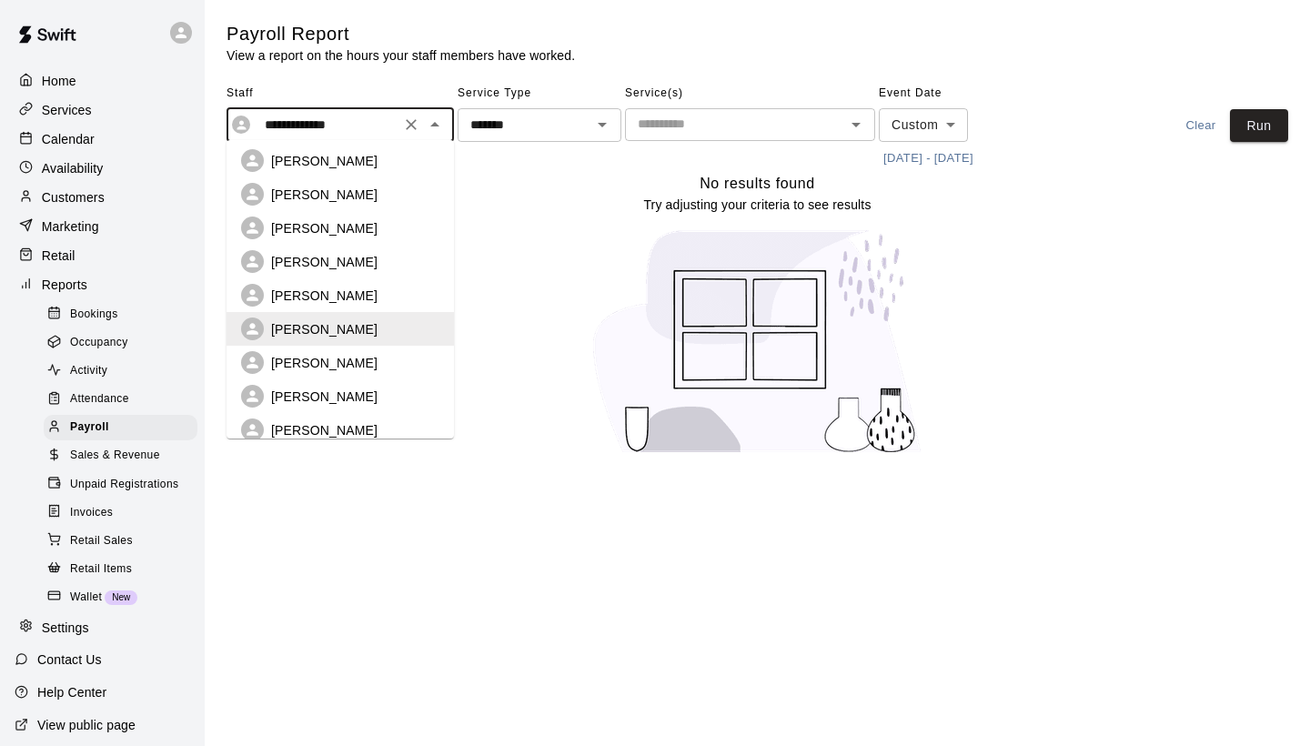
scroll to position [153, 0]
click at [347, 353] on p "[PERSON_NAME]" at bounding box center [324, 362] width 106 height 18
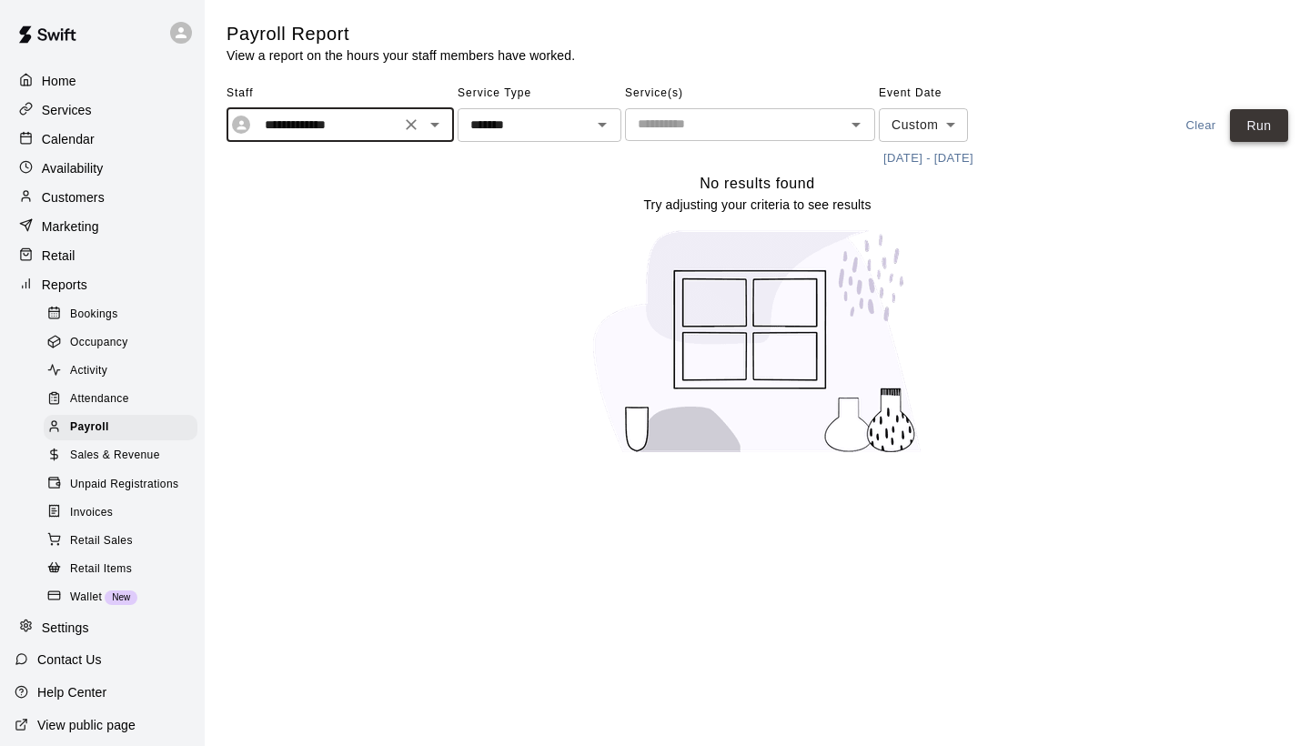
click at [1244, 134] on button "Run" at bounding box center [1259, 126] width 58 height 34
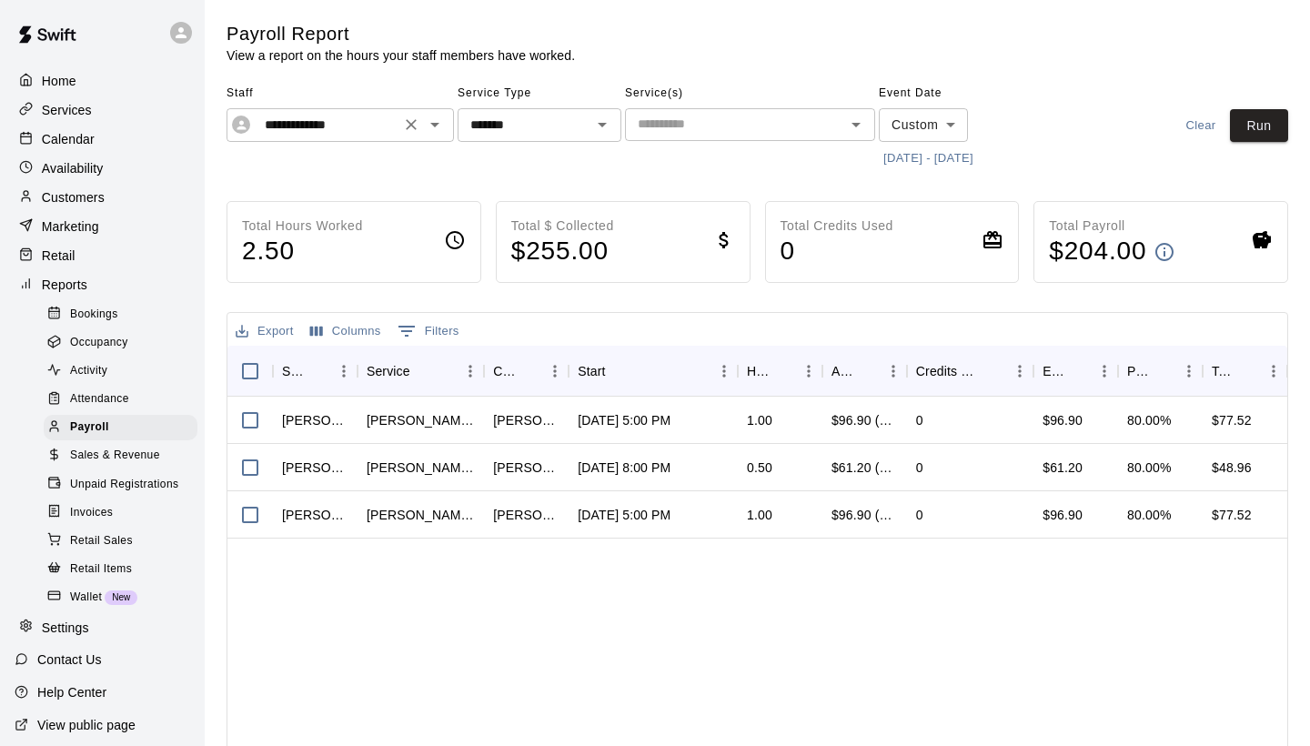
click at [430, 124] on icon "Open" at bounding box center [435, 125] width 22 height 22
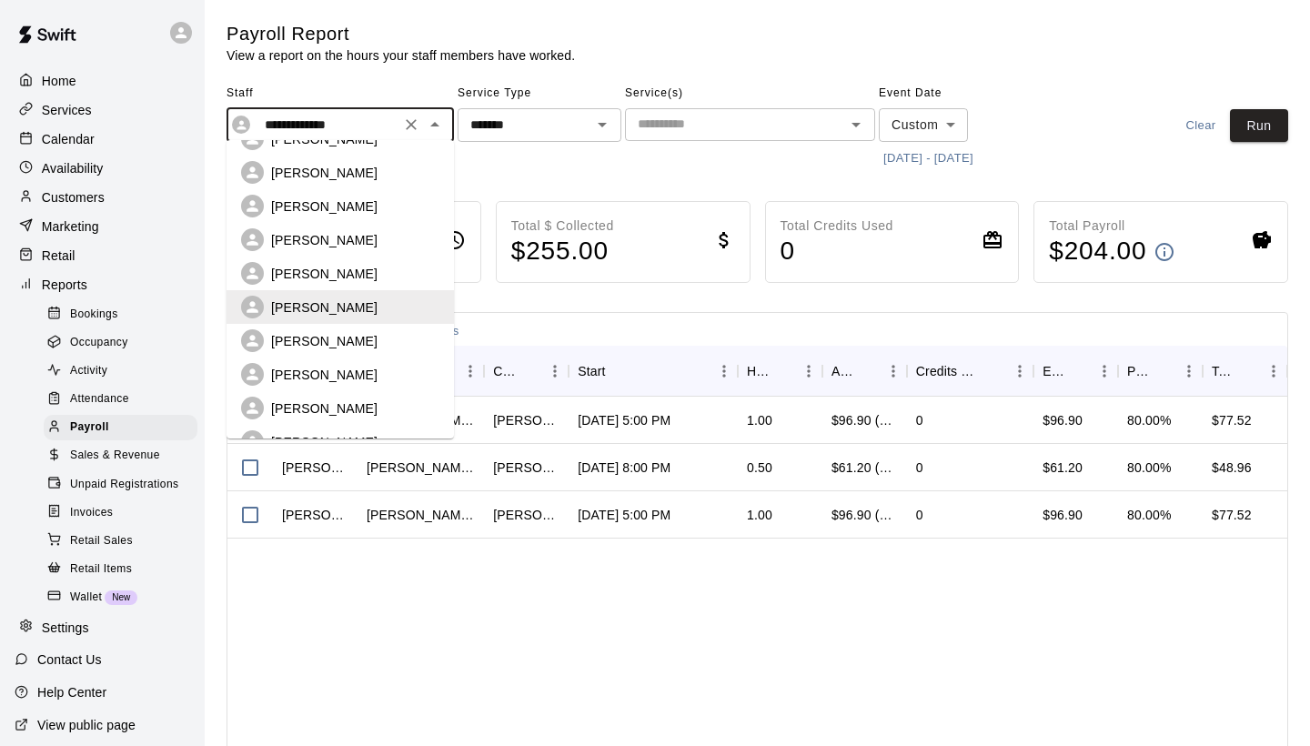
scroll to position [209, 0]
click at [359, 330] on p "[PERSON_NAME]" at bounding box center [324, 339] width 106 height 18
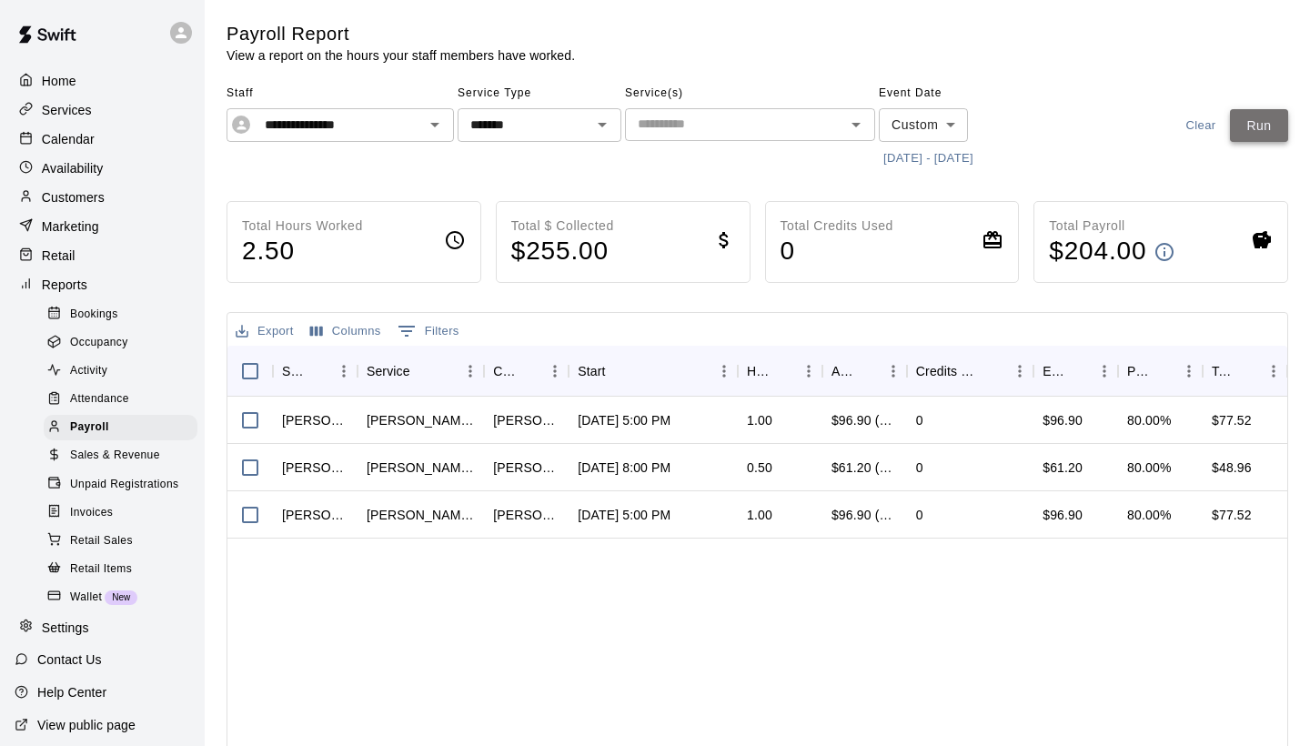
click at [1251, 125] on button "Run" at bounding box center [1259, 126] width 58 height 34
click at [439, 127] on icon "Open" at bounding box center [435, 125] width 22 height 22
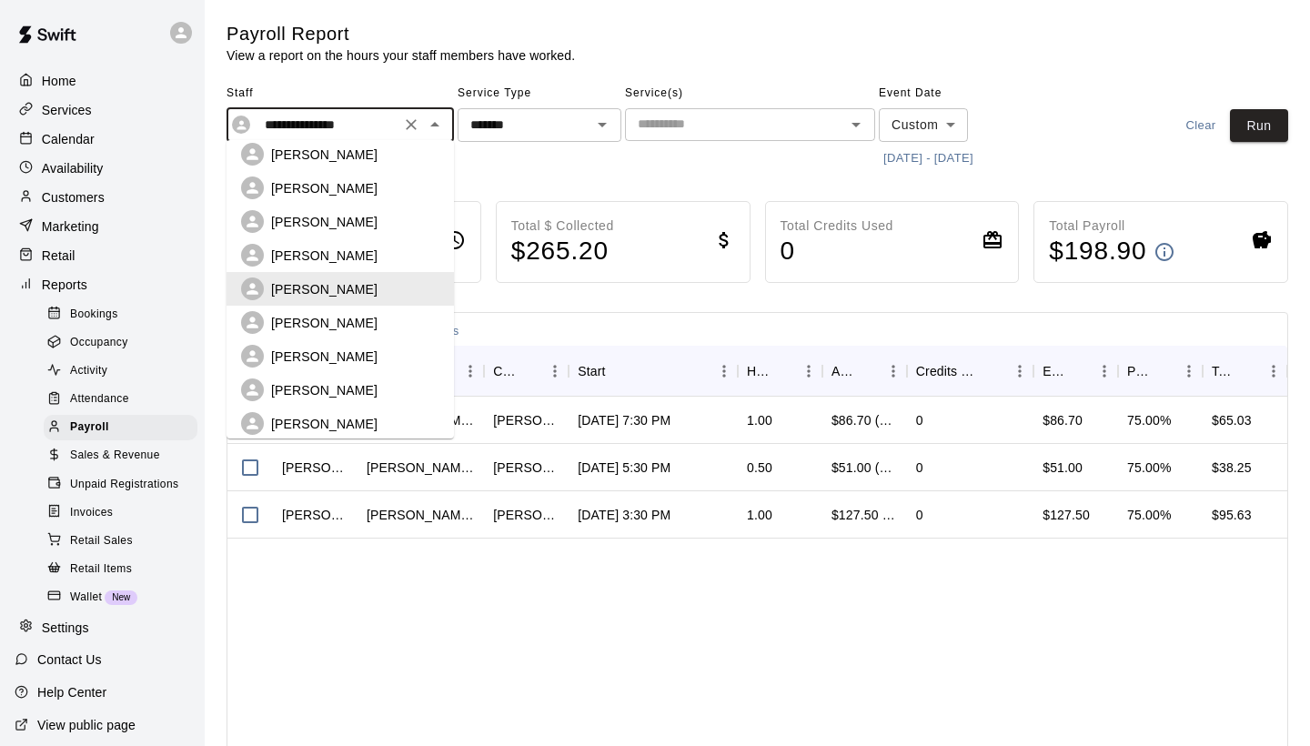
scroll to position [262, 0]
click at [331, 311] on p "[PERSON_NAME]" at bounding box center [324, 320] width 106 height 18
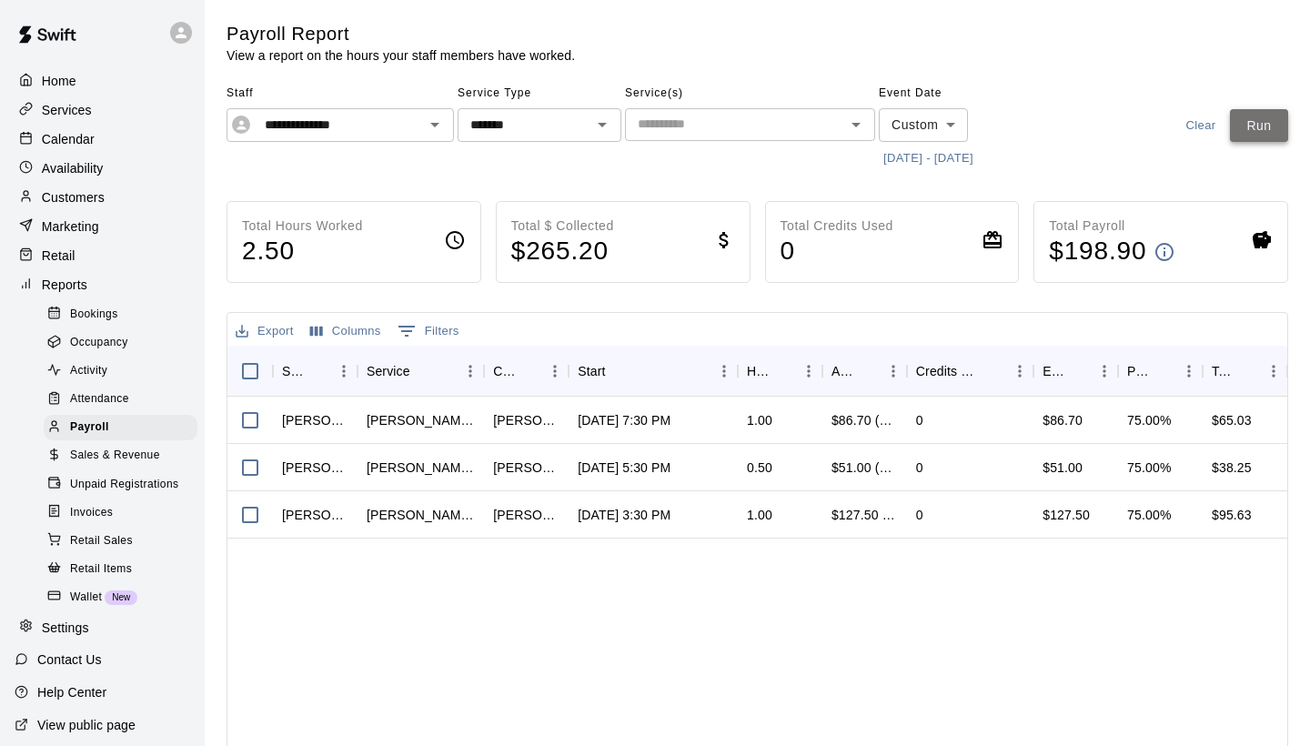
click at [1264, 128] on button "Run" at bounding box center [1259, 126] width 58 height 34
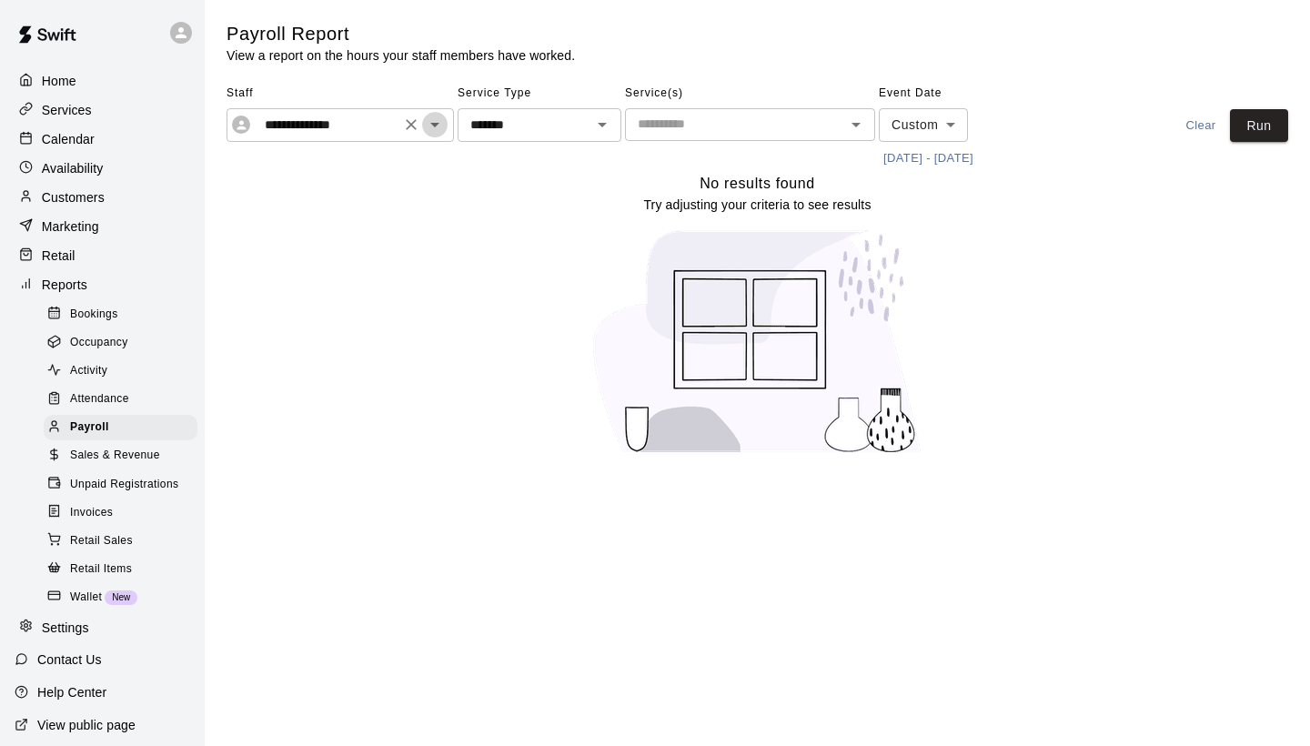
click at [437, 127] on icon "Open" at bounding box center [435, 125] width 22 height 22
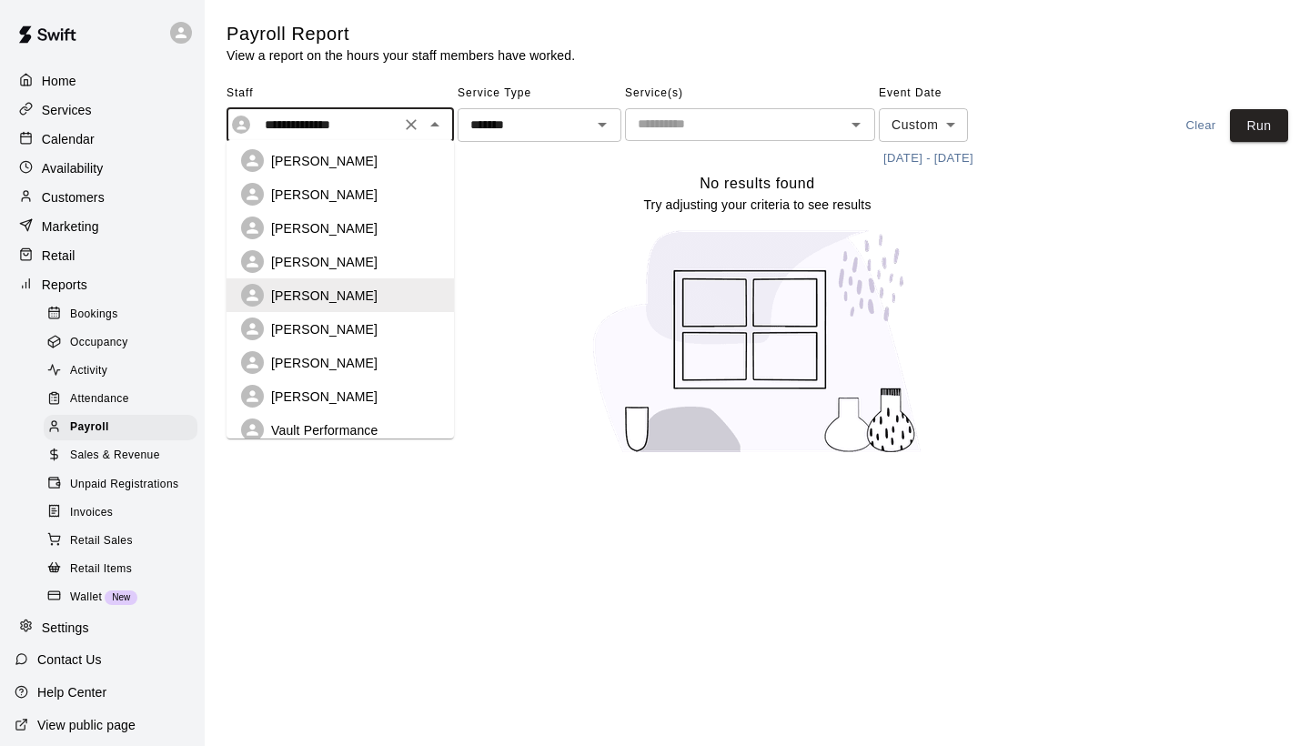
scroll to position [301, 0]
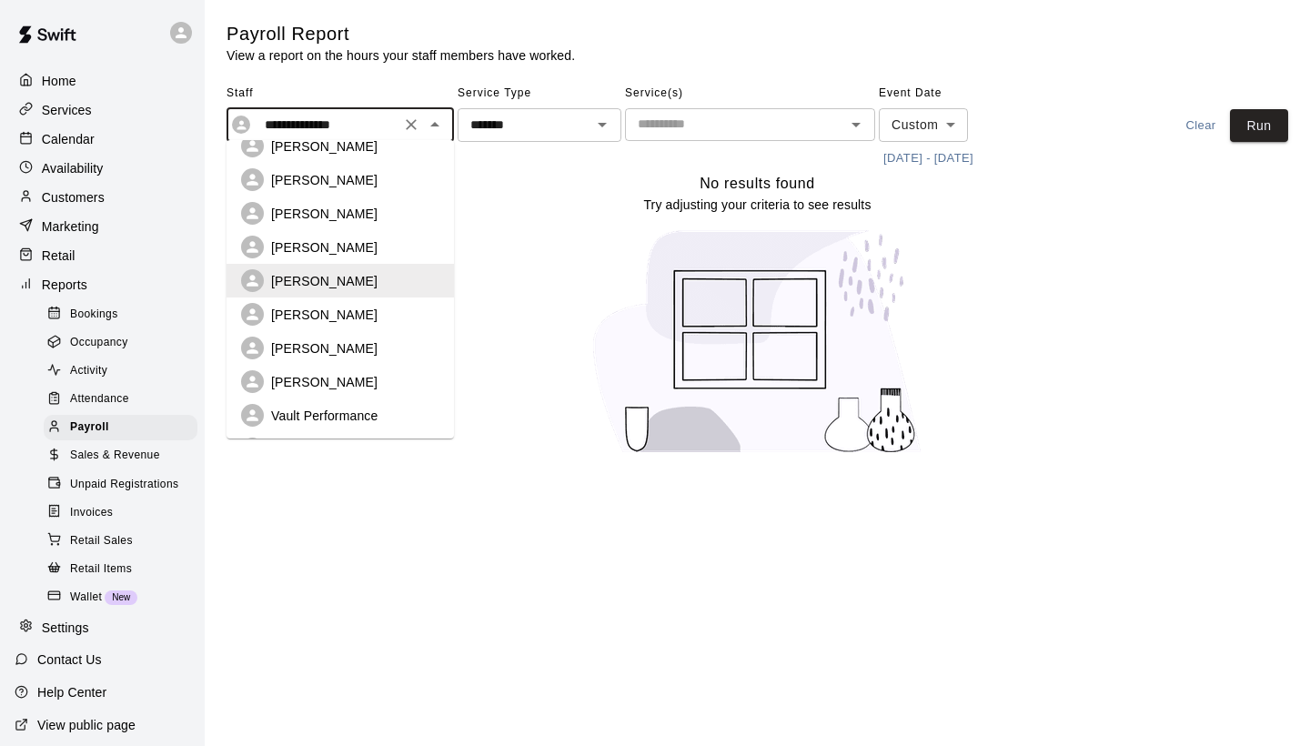
click at [347, 339] on p "[PERSON_NAME]" at bounding box center [324, 348] width 106 height 18
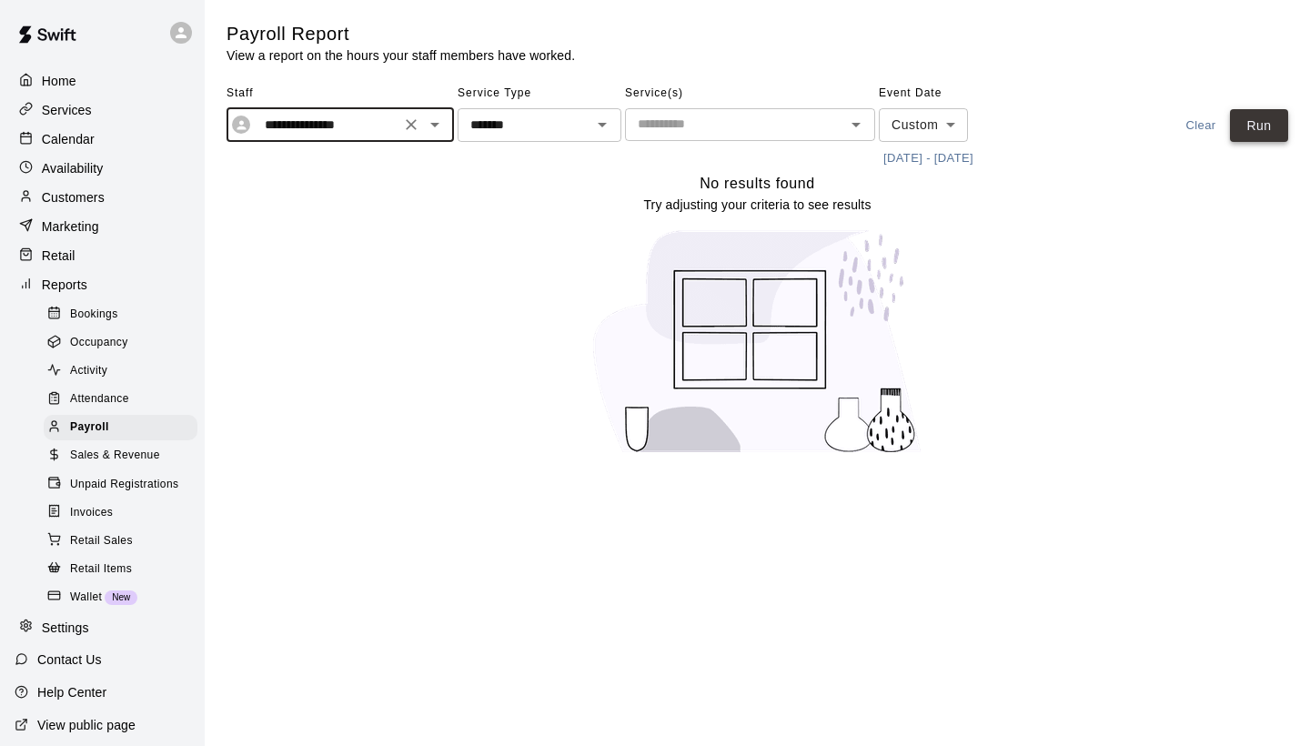
click at [1249, 123] on button "Run" at bounding box center [1259, 126] width 58 height 34
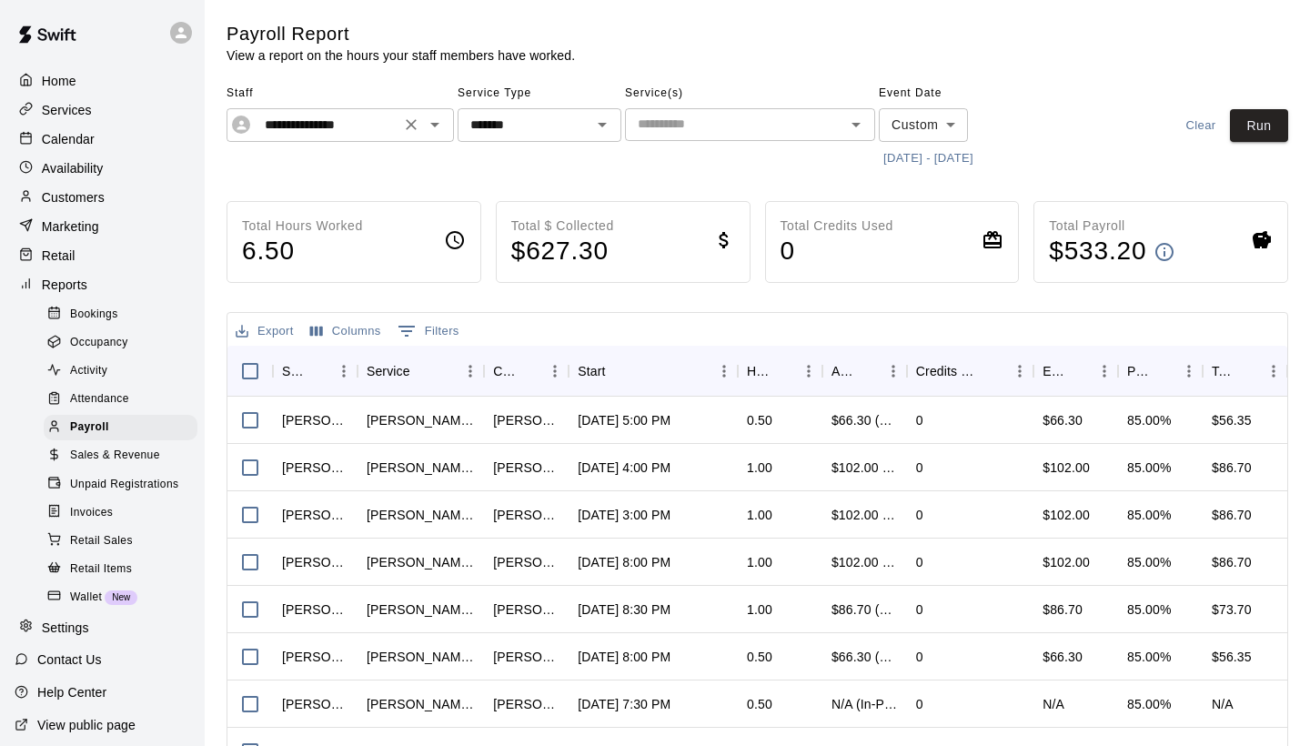
scroll to position [0, 0]
click at [428, 128] on icon "Open" at bounding box center [435, 125] width 22 height 22
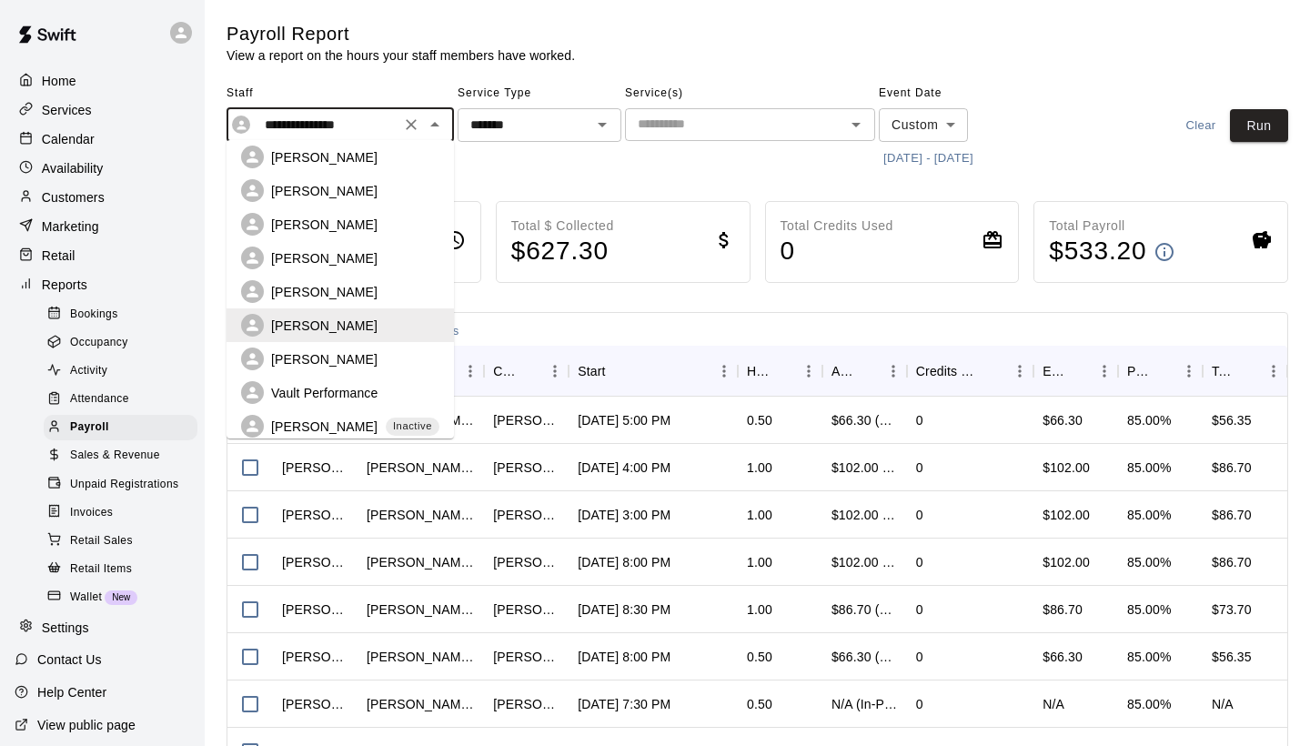
scroll to position [322, 0]
click at [339, 352] on p "[PERSON_NAME]" at bounding box center [324, 361] width 106 height 18
type input "**********"
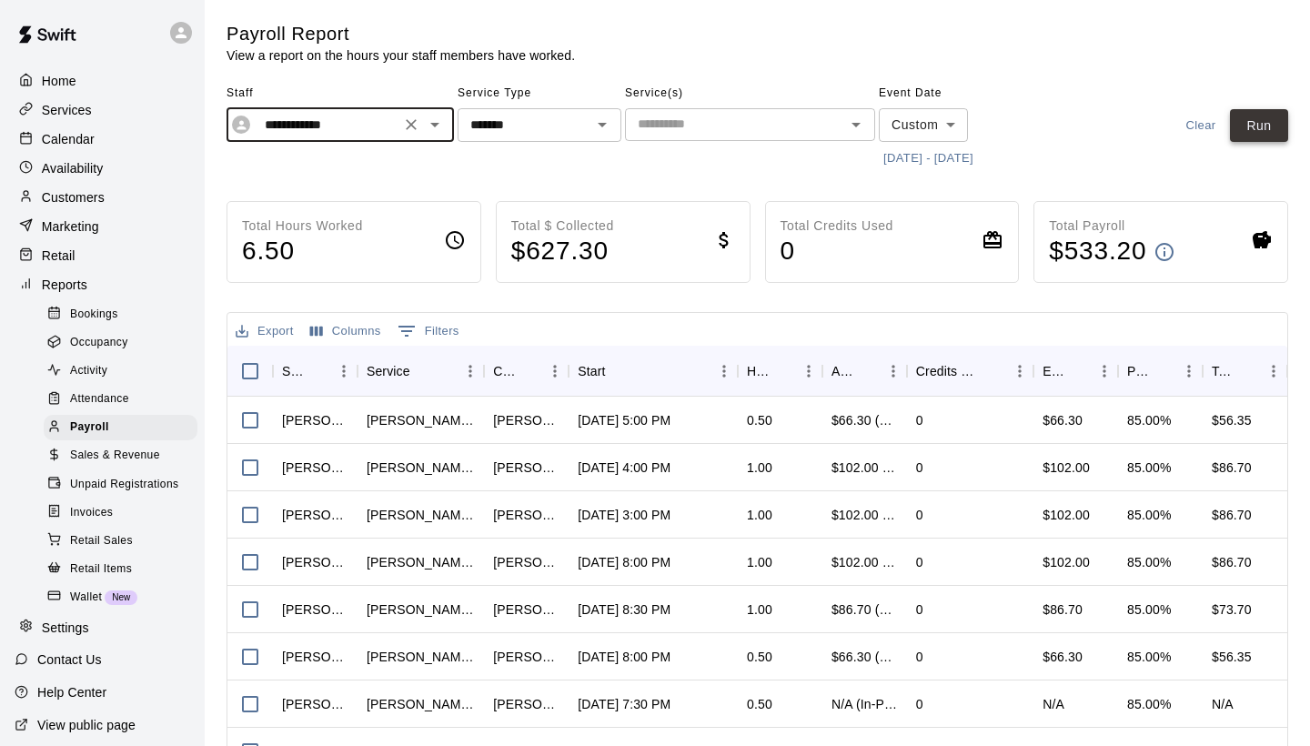
click at [1257, 133] on button "Run" at bounding box center [1259, 126] width 58 height 34
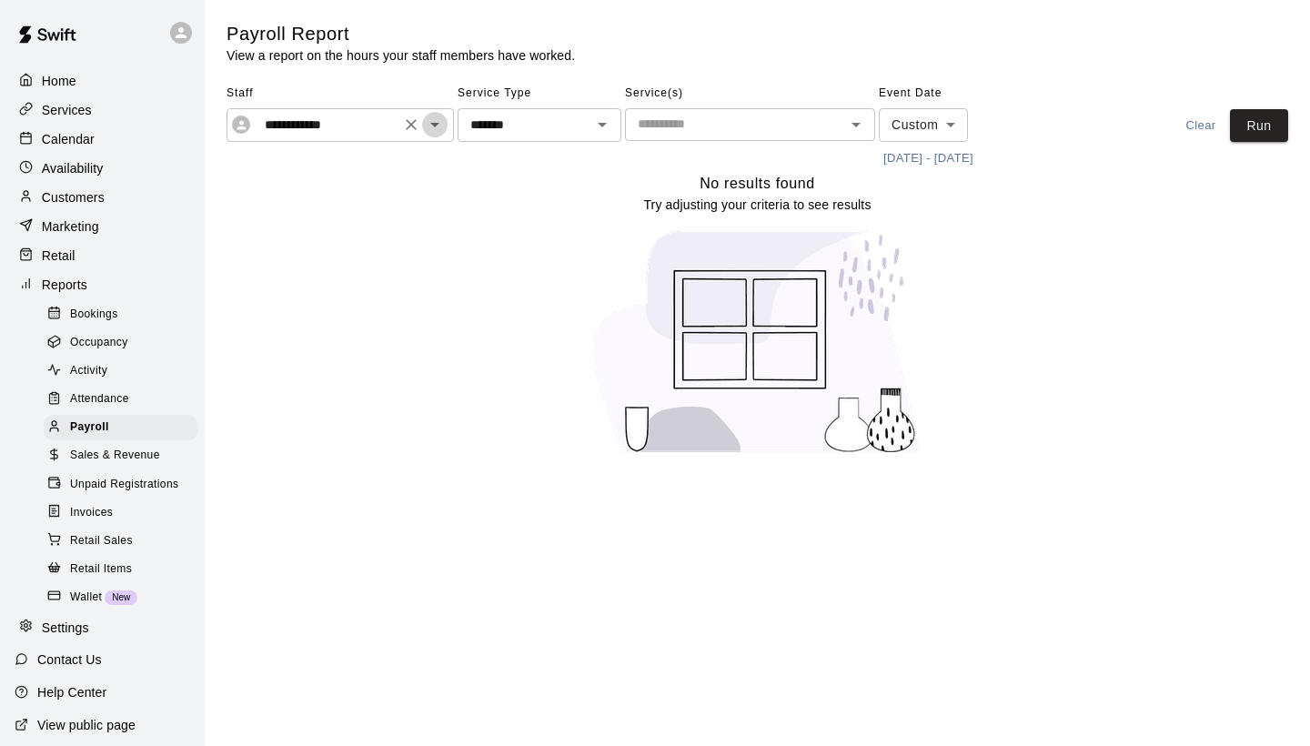
click at [439, 127] on icon "Open" at bounding box center [435, 125] width 22 height 22
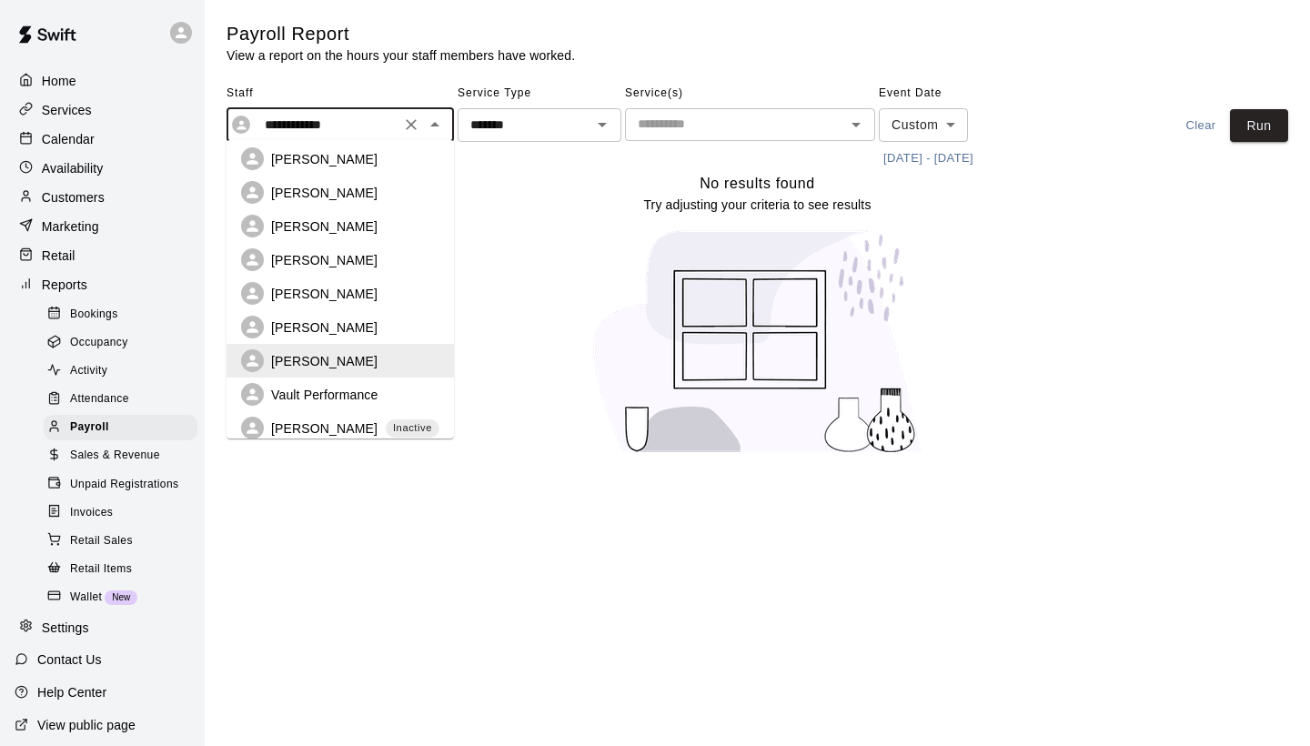
click at [70, 142] on p "Calendar" at bounding box center [68, 139] width 53 height 18
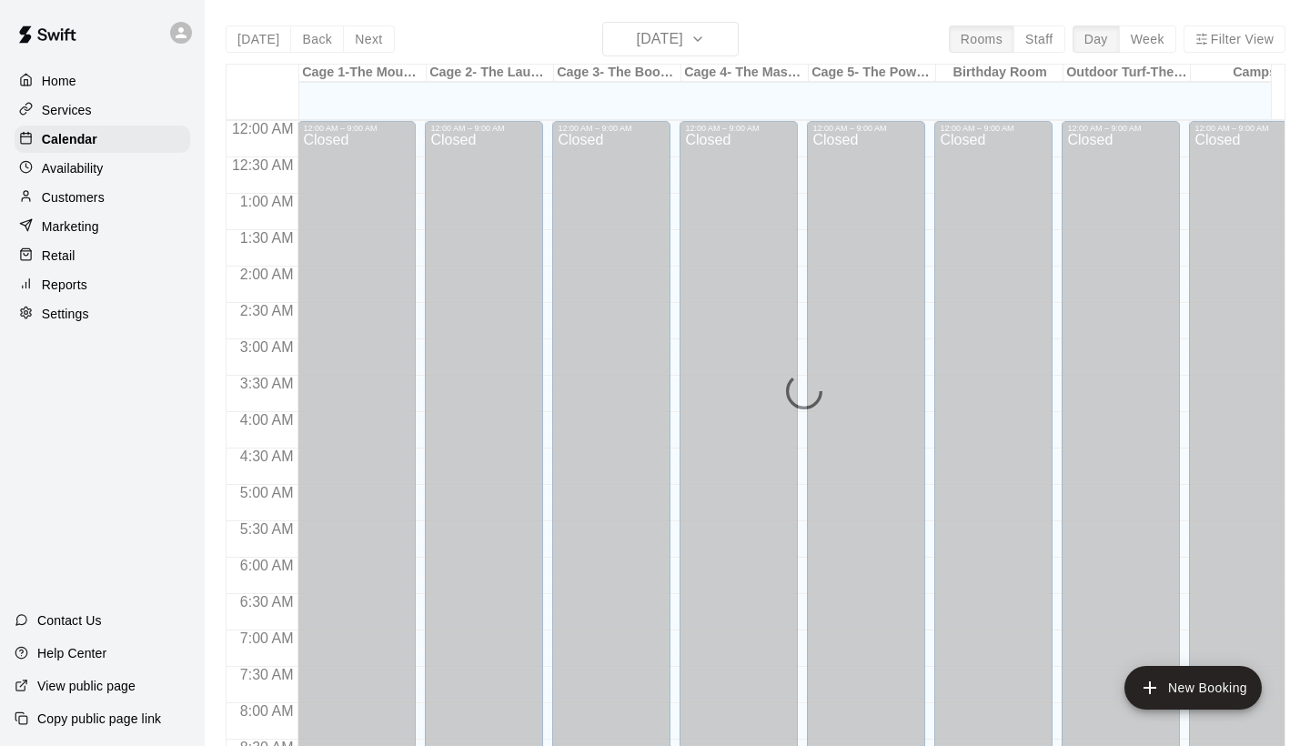
scroll to position [1047, 0]
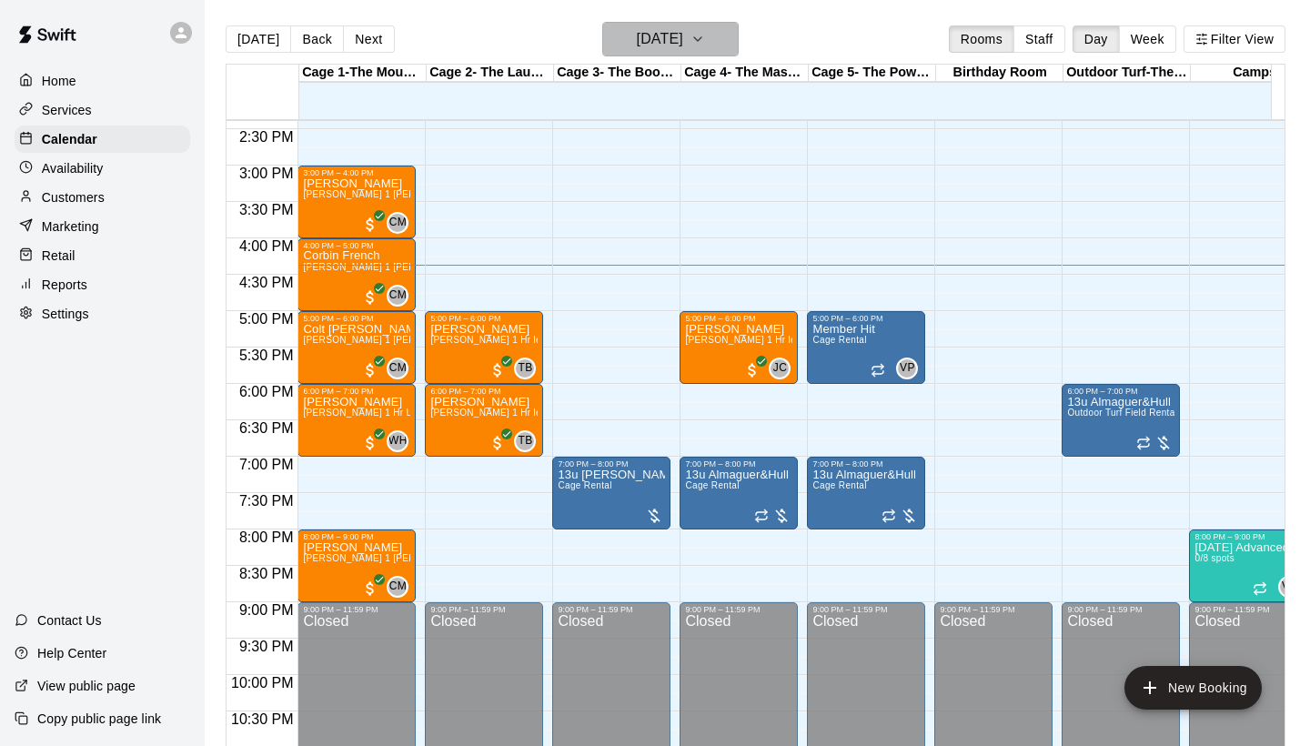
click at [683, 43] on h6 "[DATE]" at bounding box center [660, 38] width 46 height 25
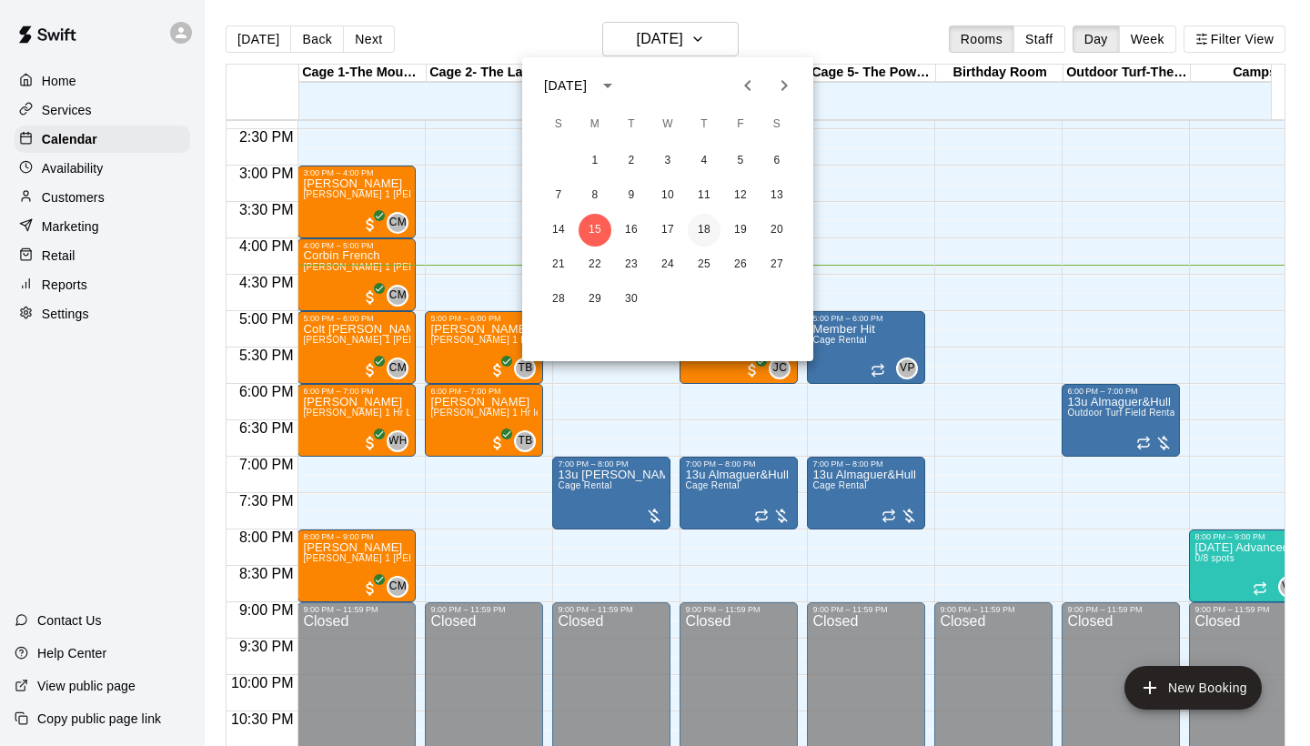
click at [704, 231] on button "18" at bounding box center [704, 230] width 33 height 33
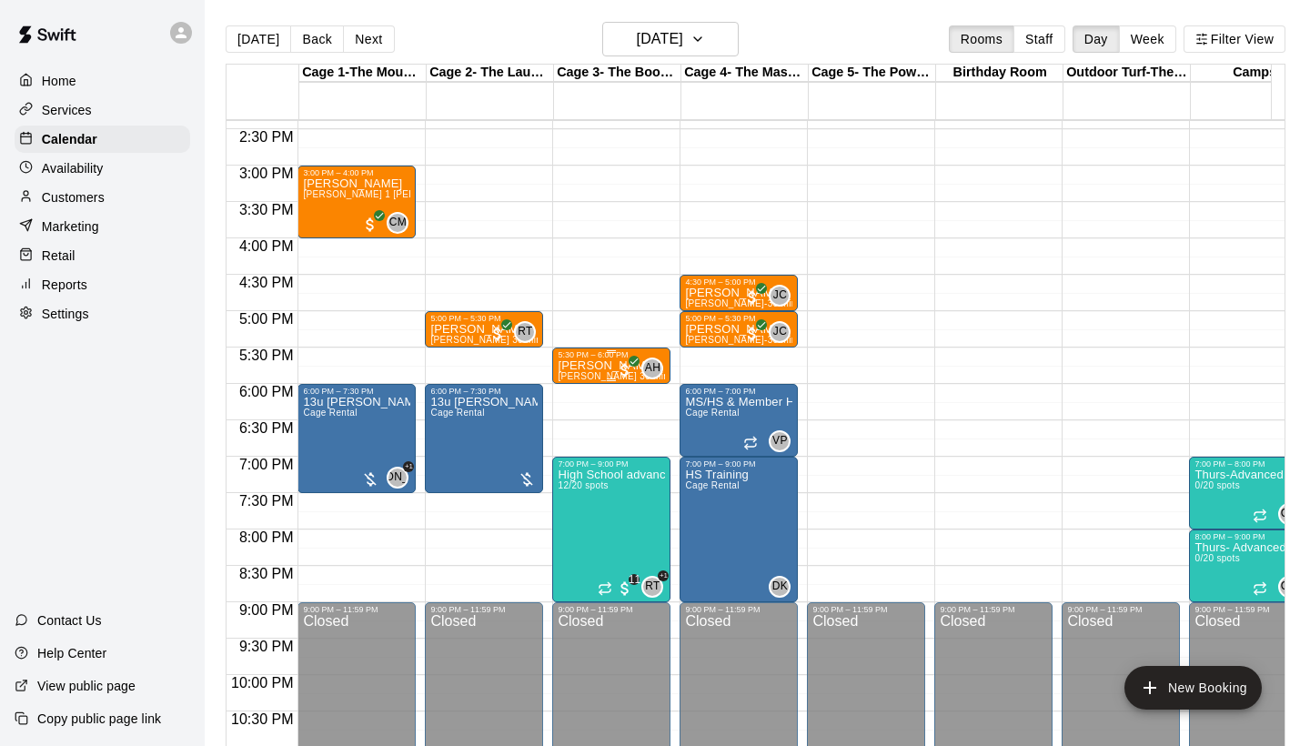
click at [602, 359] on div "5:30 PM – 6:00 PM" at bounding box center [611, 354] width 107 height 9
click at [579, 407] on img "edit" at bounding box center [577, 412] width 21 height 21
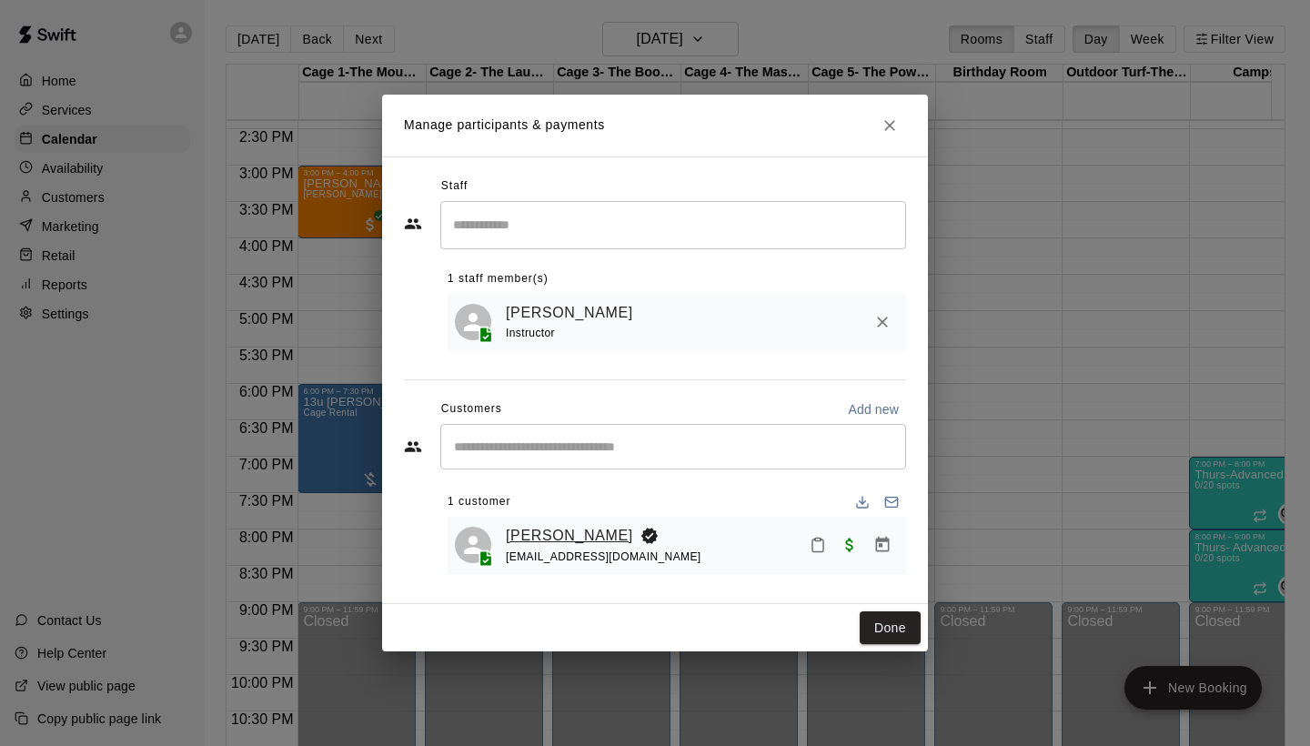
click at [566, 526] on link "[PERSON_NAME]" at bounding box center [569, 536] width 127 height 24
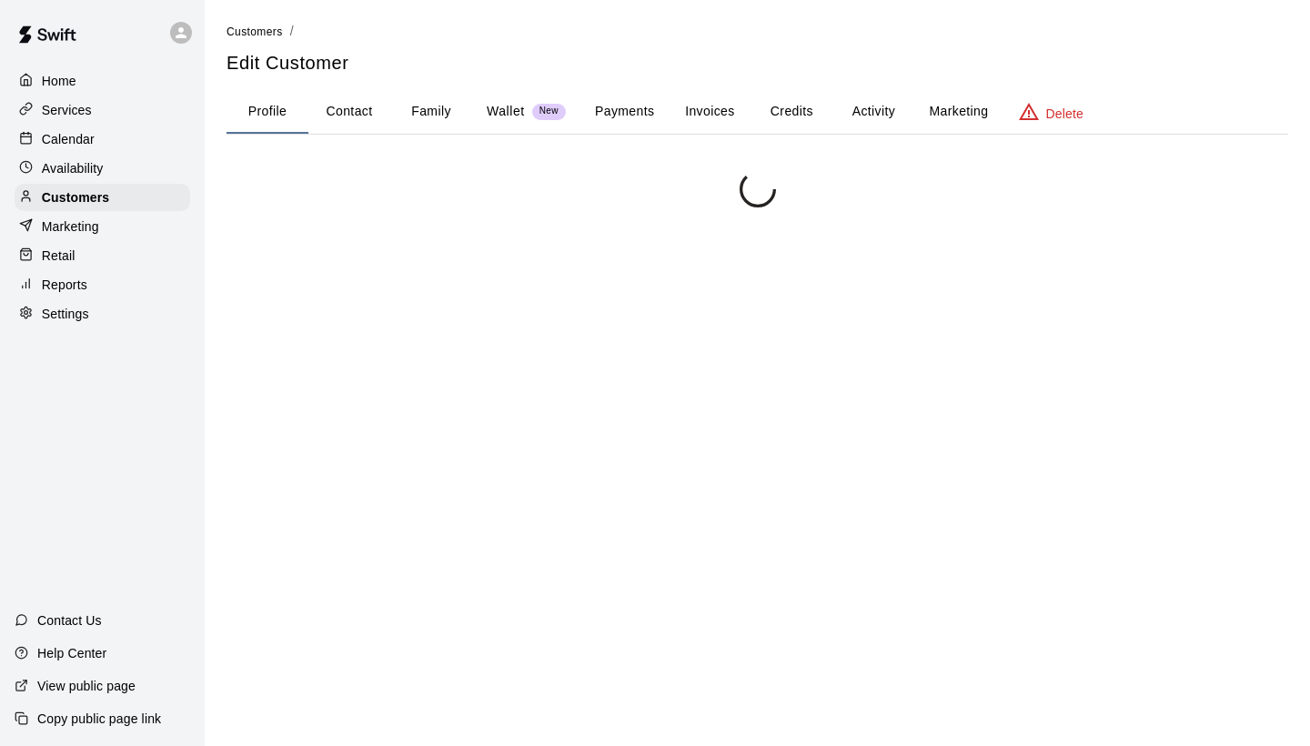
click at [566, 526] on div at bounding box center [756, 544] width 1061 height 746
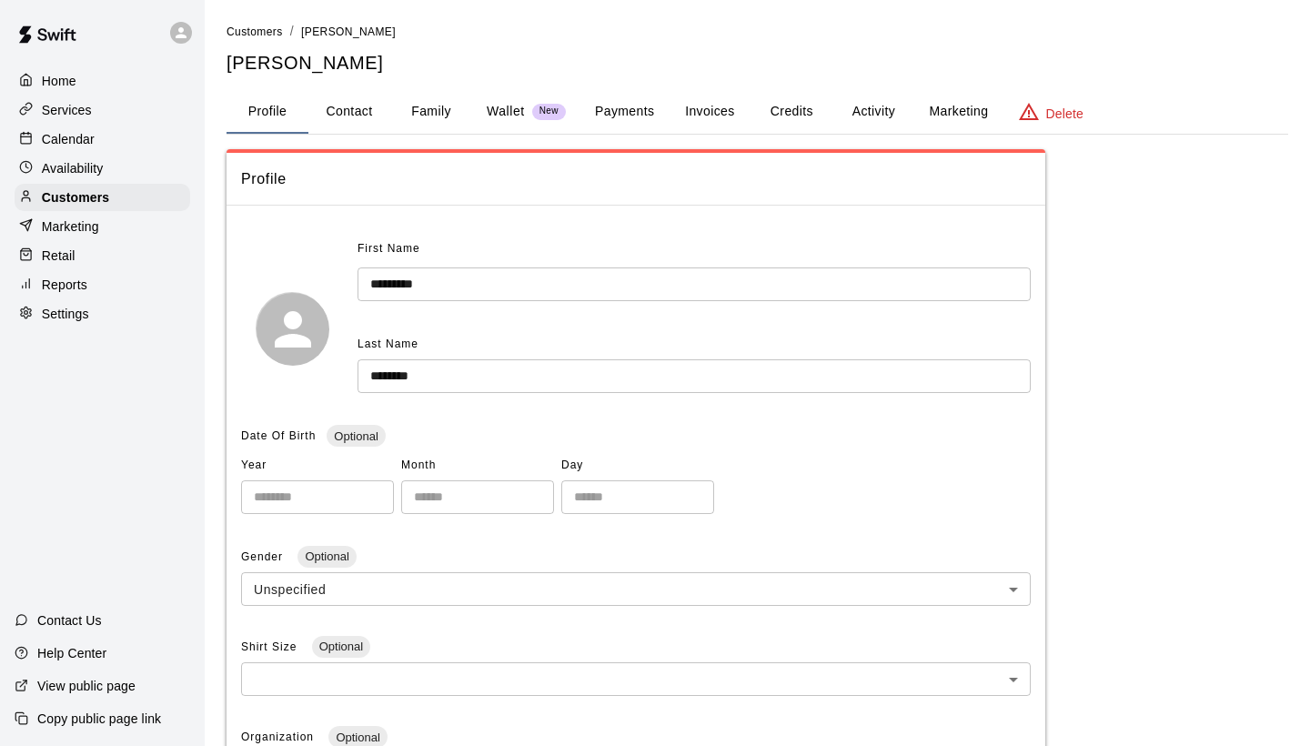
click at [358, 111] on button "Contact" at bounding box center [349, 112] width 82 height 44
select select "**"
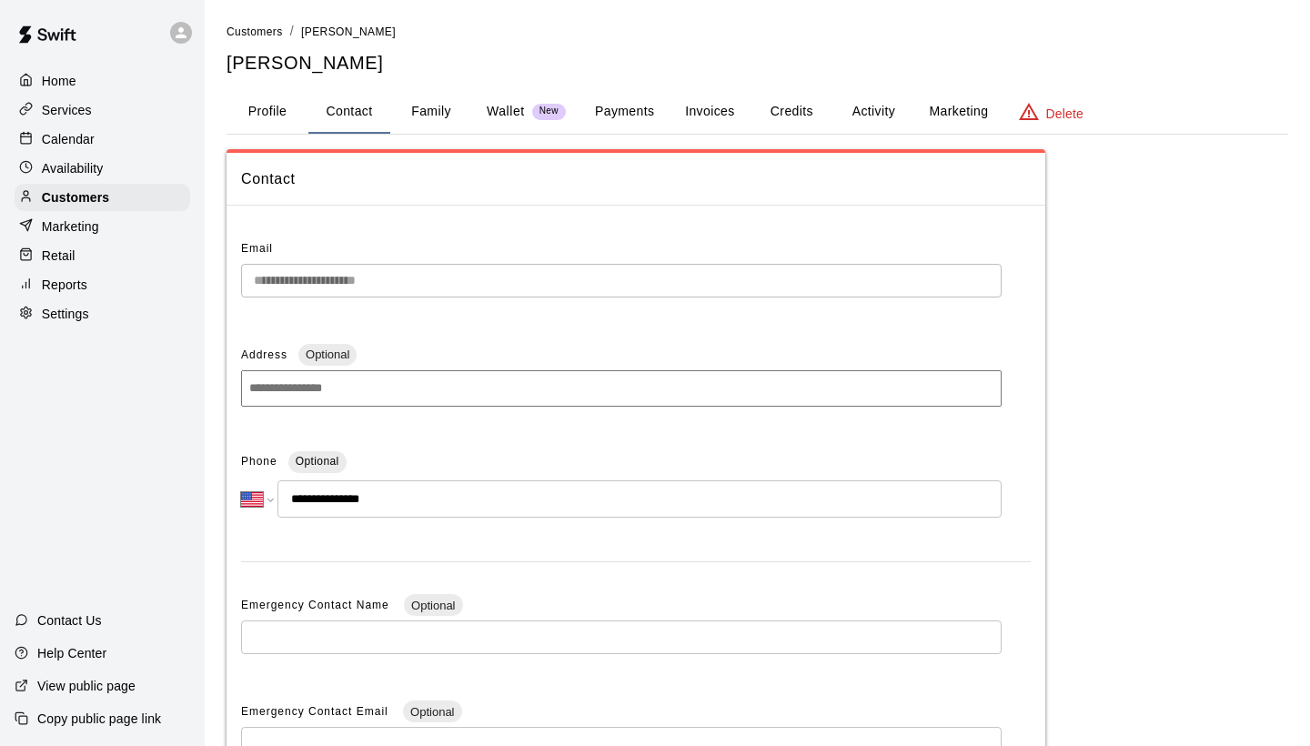
drag, startPoint x: 377, startPoint y: 488, endPoint x: 308, endPoint y: 487, distance: 68.2
click at [307, 487] on input "**********" at bounding box center [639, 498] width 724 height 37
click at [276, 116] on button "Profile" at bounding box center [267, 112] width 82 height 44
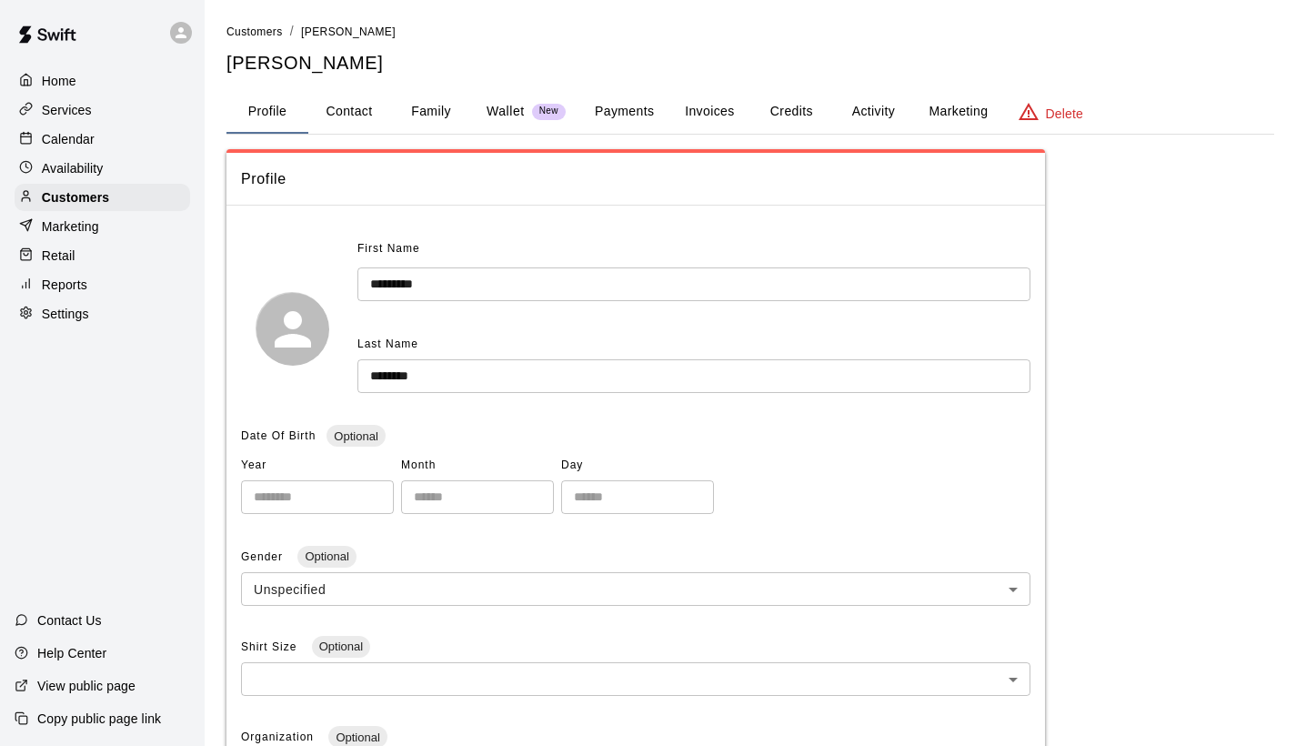
click at [61, 76] on p "Home" at bounding box center [59, 81] width 35 height 18
